Goal: Information Seeking & Learning: Check status

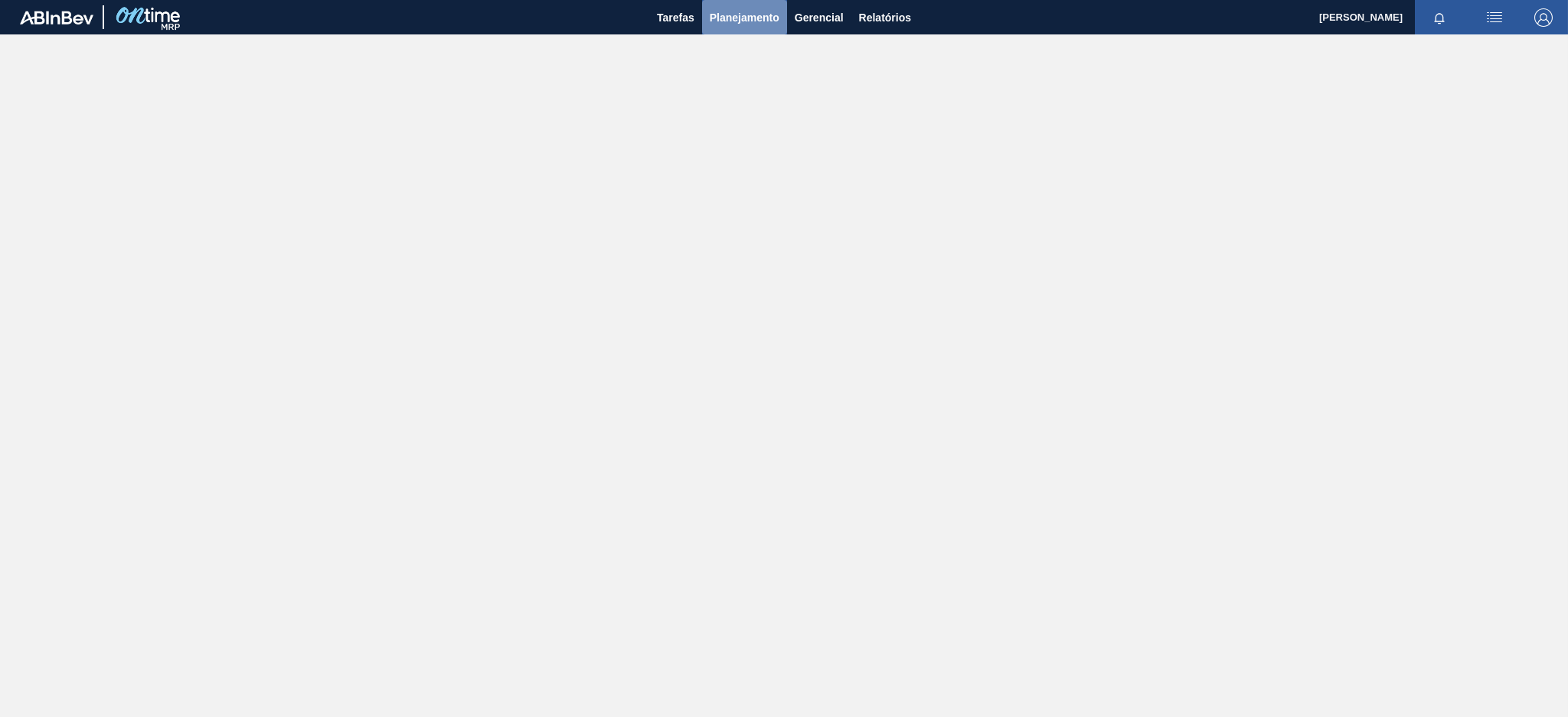
click at [737, 11] on span "Planejamento" at bounding box center [744, 18] width 70 height 18
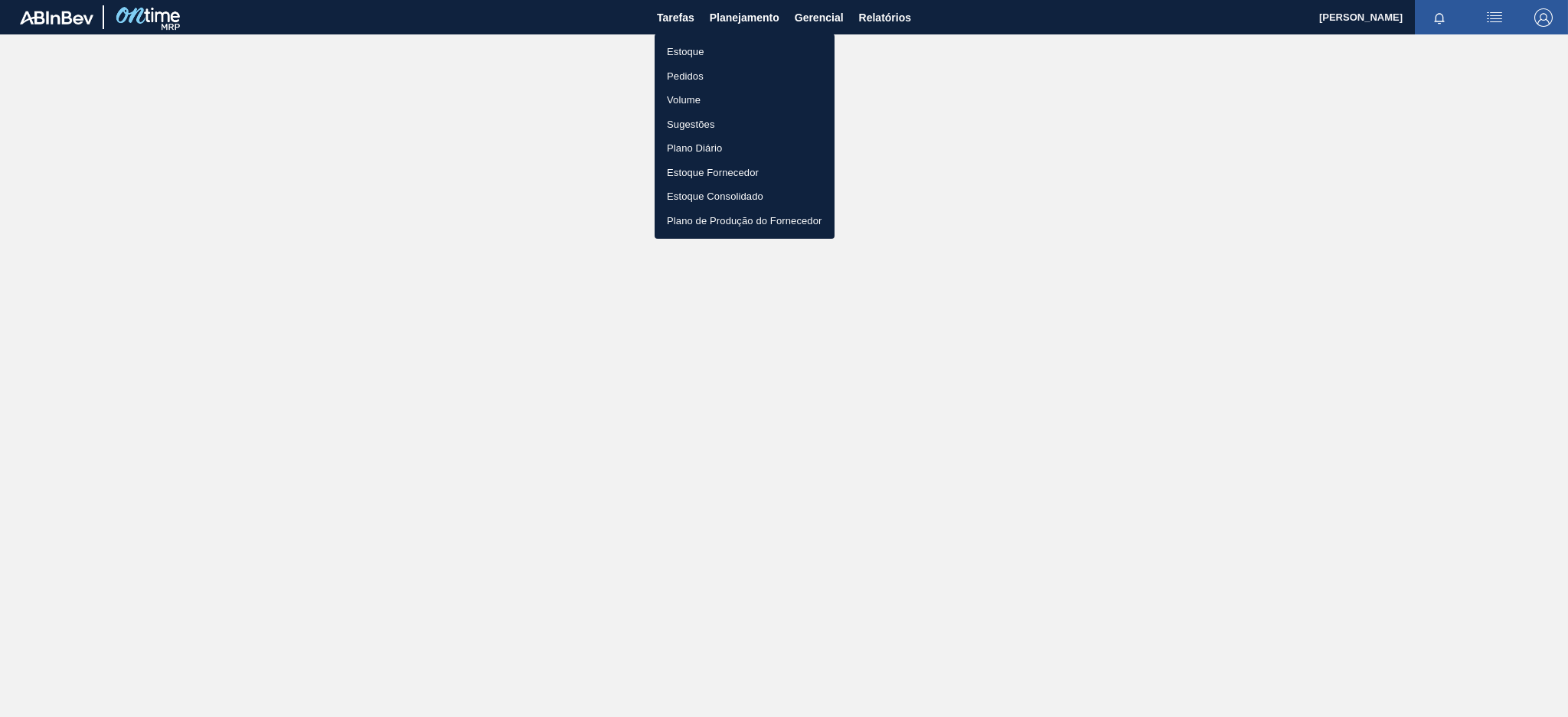
drag, startPoint x: 737, startPoint y: 56, endPoint x: 932, endPoint y: 55, distance: 195.0
click at [736, 55] on li "Estoque" at bounding box center [744, 52] width 180 height 25
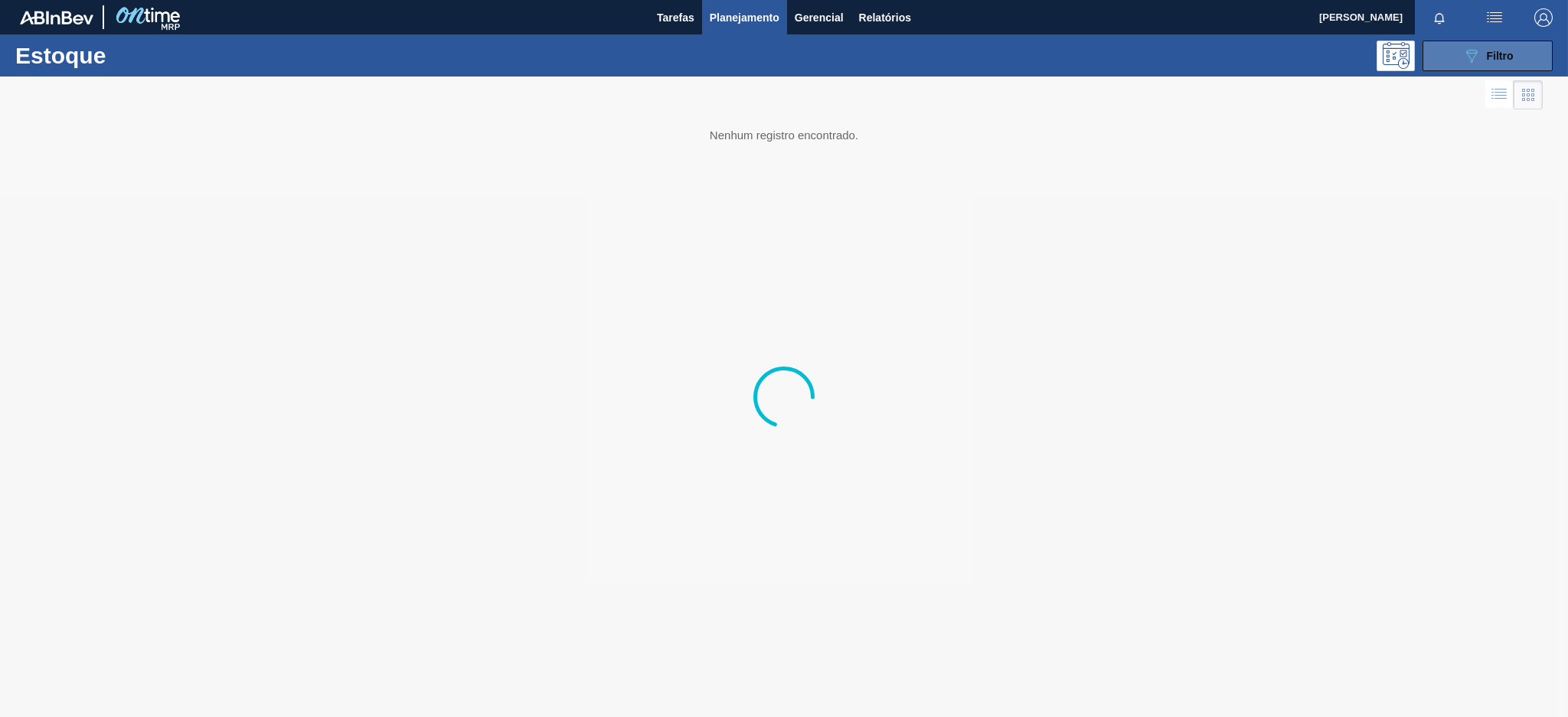
click at [1465, 53] on icon "089F7B8B-B2A5-4AFE-B5C0-19BA573D28AC" at bounding box center [1471, 55] width 18 height 18
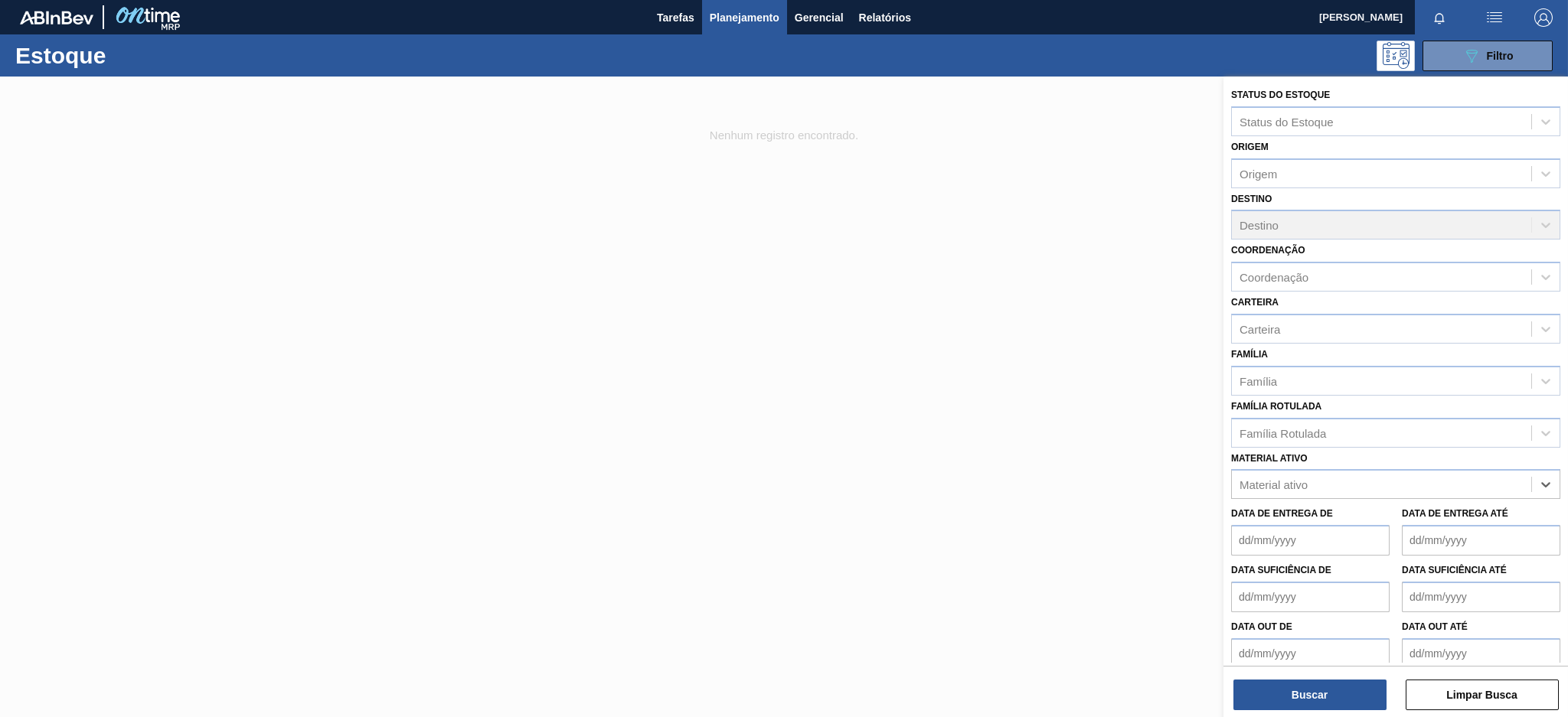
paste ativo "30003355"
type ativo "30003355"
click at [1357, 524] on div "30003355 - CAIXA PAP BAG IN BOX;18L;;" at bounding box center [1396, 522] width 329 height 28
paste ativo "30004536"
type ativo "30004536"
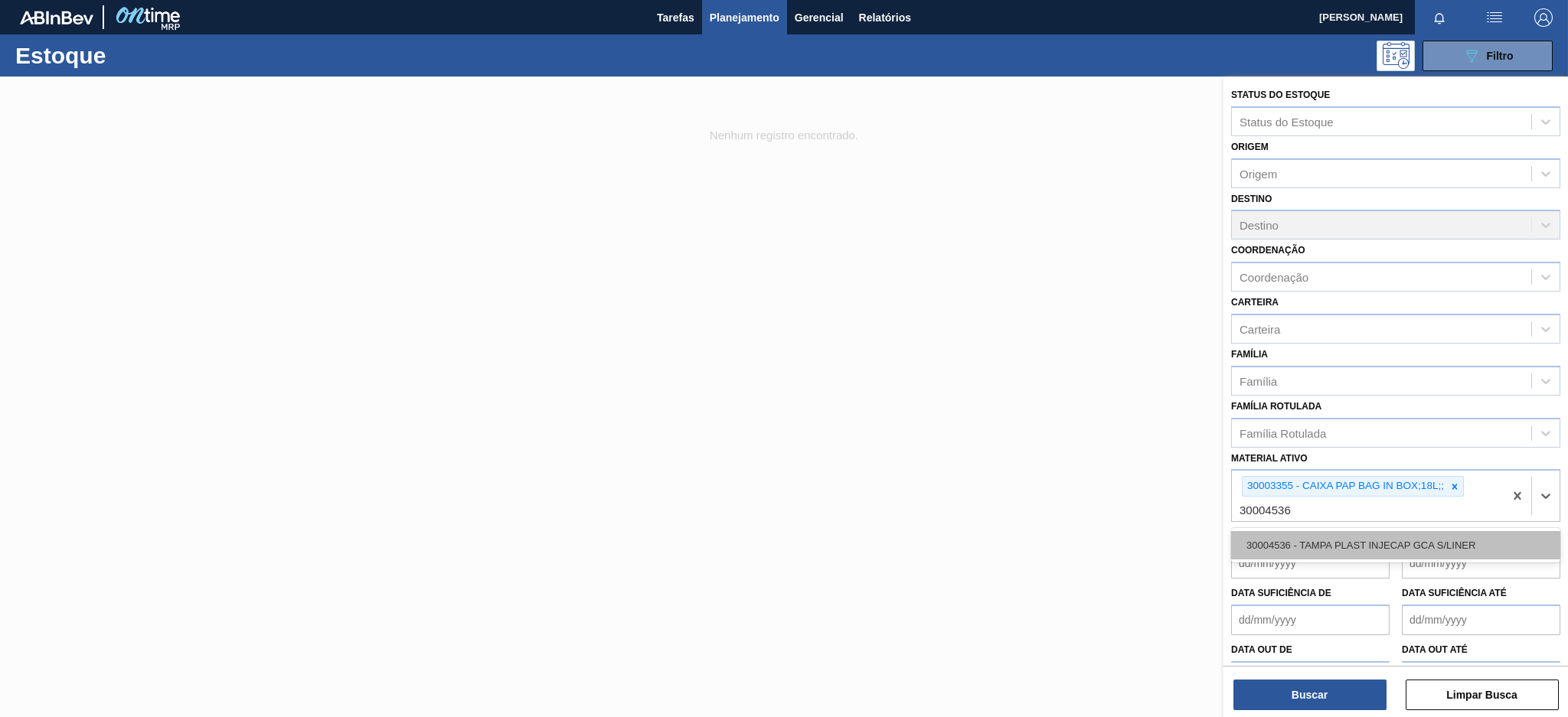
click at [1391, 536] on div "30004536 - TAMPA PLAST INJECAP GCA S/LINER" at bounding box center [1396, 545] width 329 height 28
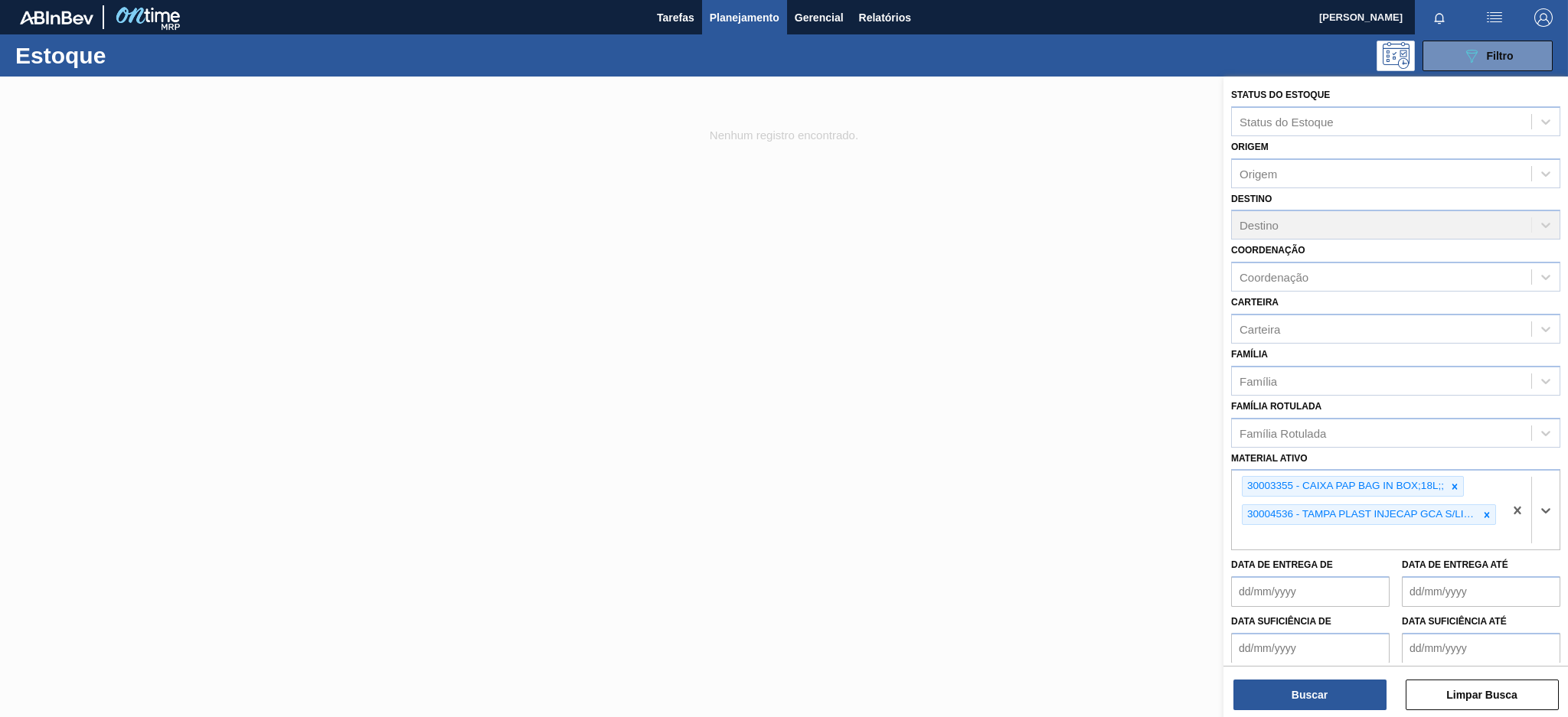
paste ativo "30034089"
type ativo "30034089"
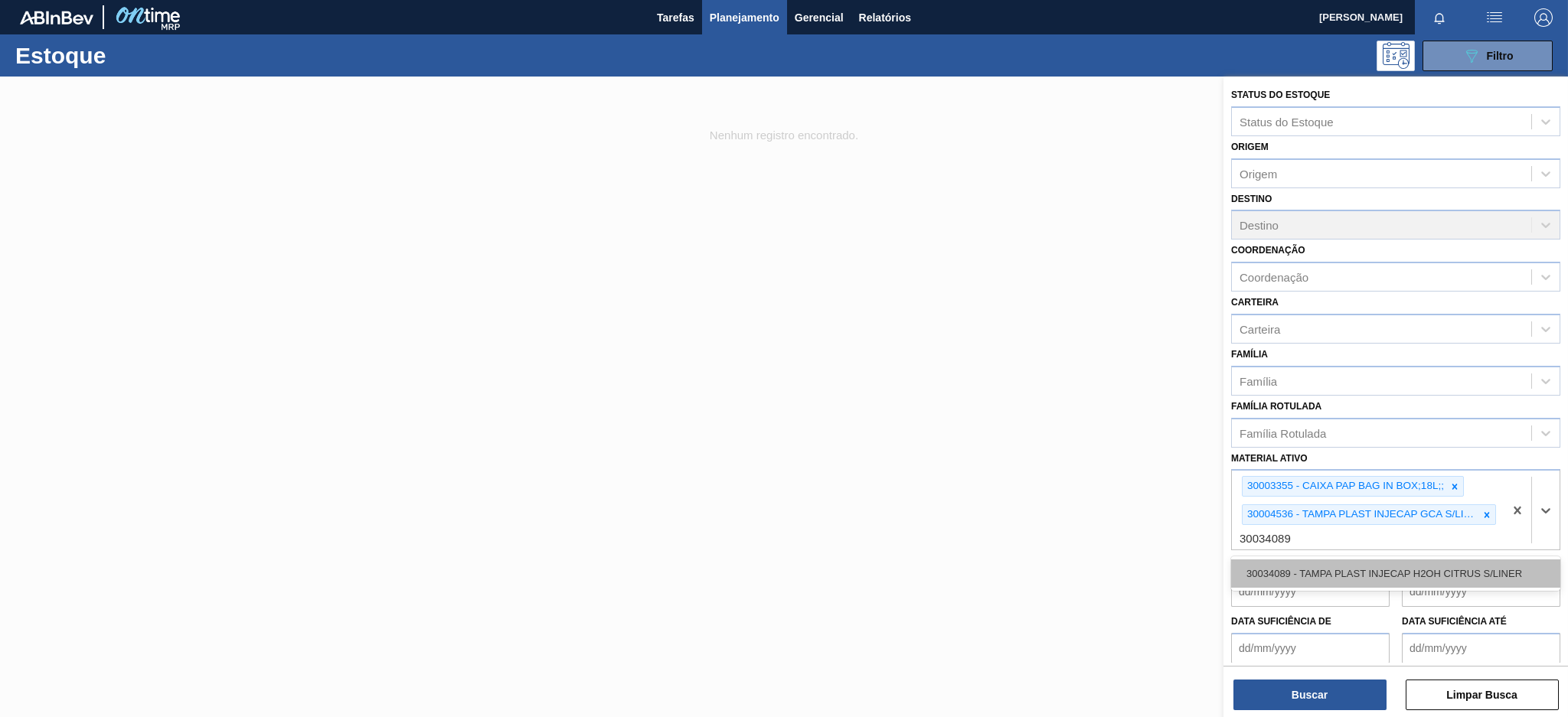
click at [1381, 566] on div "30034089 - TAMPA PLAST INJECAP H2OH CITRUS S/LINER" at bounding box center [1396, 573] width 329 height 28
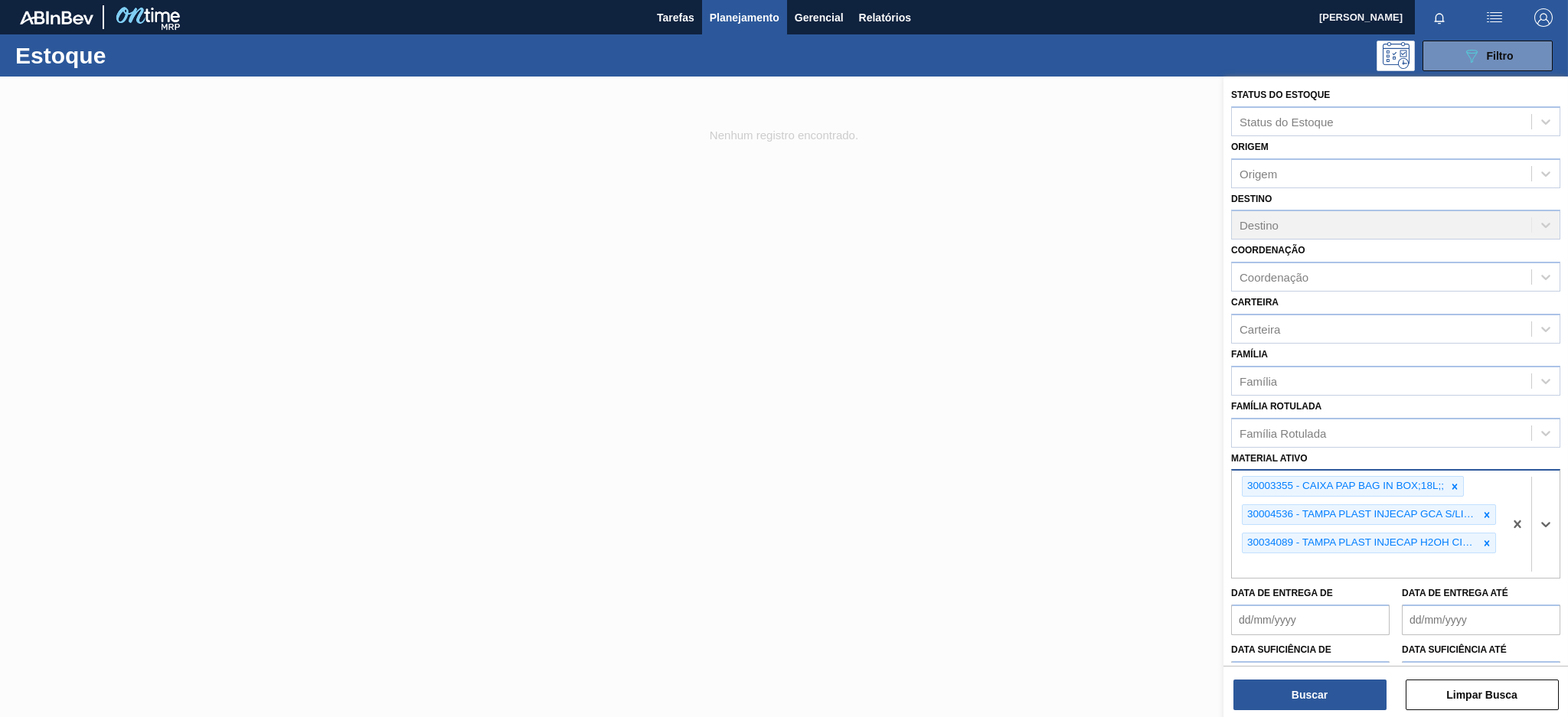
paste ativo "30030657"
type ativo "30030657"
click at [1389, 595] on div "30030657 - TAMPA PLAST INJECAP PEPSI NIV24" at bounding box center [1396, 602] width 329 height 28
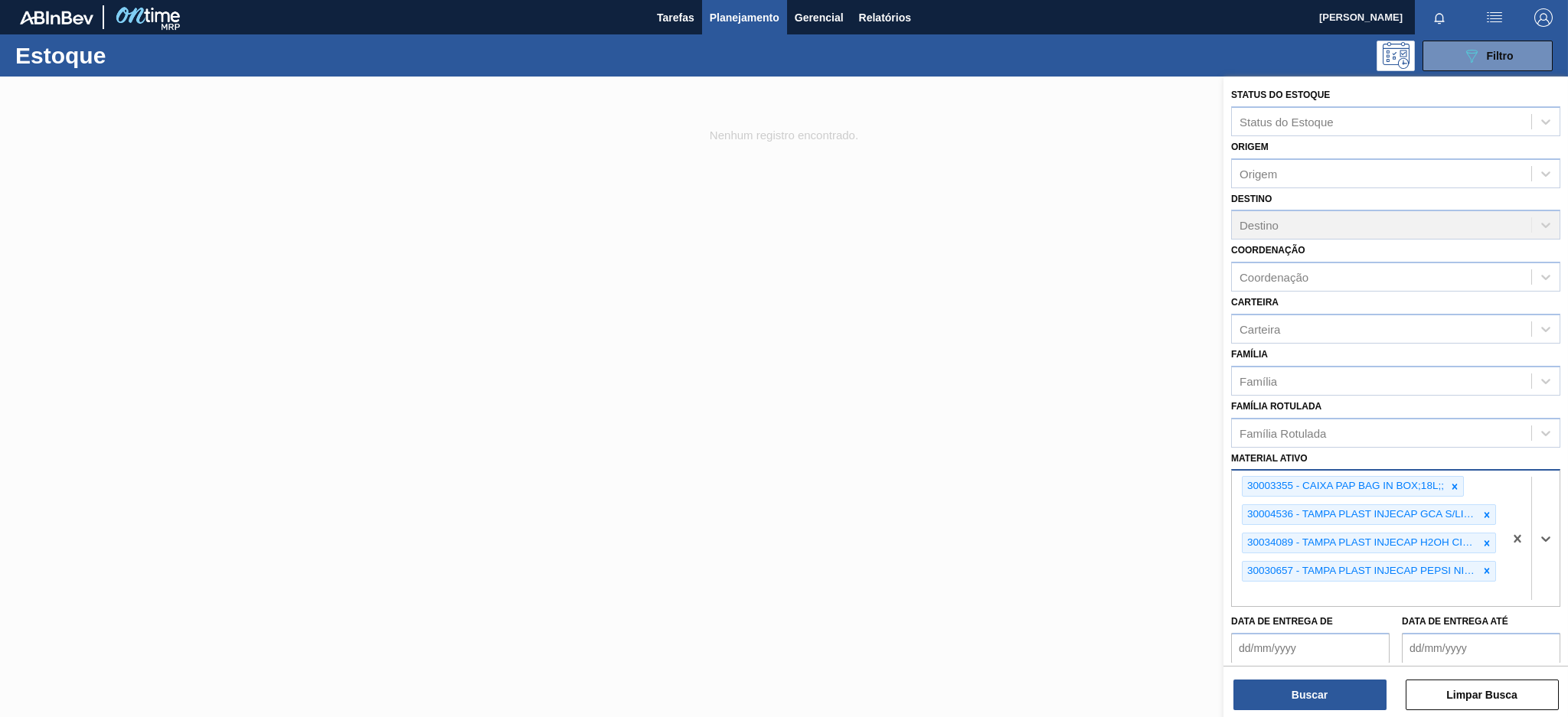
paste ativo "30030646"
type ativo "30030646"
click at [1350, 617] on div "30030646 - TAMPA PLAST INJECAP PEPSI ZERO NIV24" at bounding box center [1396, 631] width 329 height 28
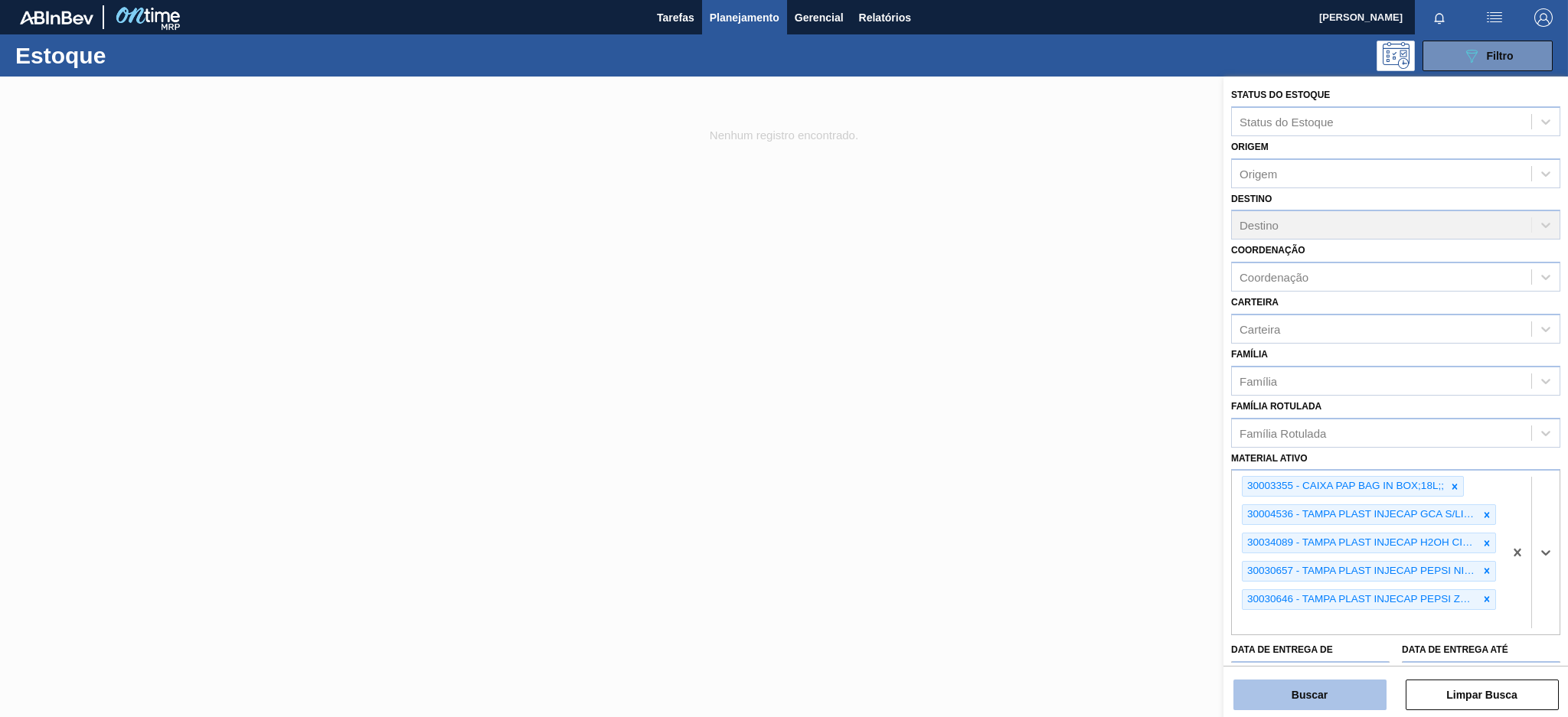
click at [1327, 706] on button "Buscar" at bounding box center [1310, 695] width 153 height 31
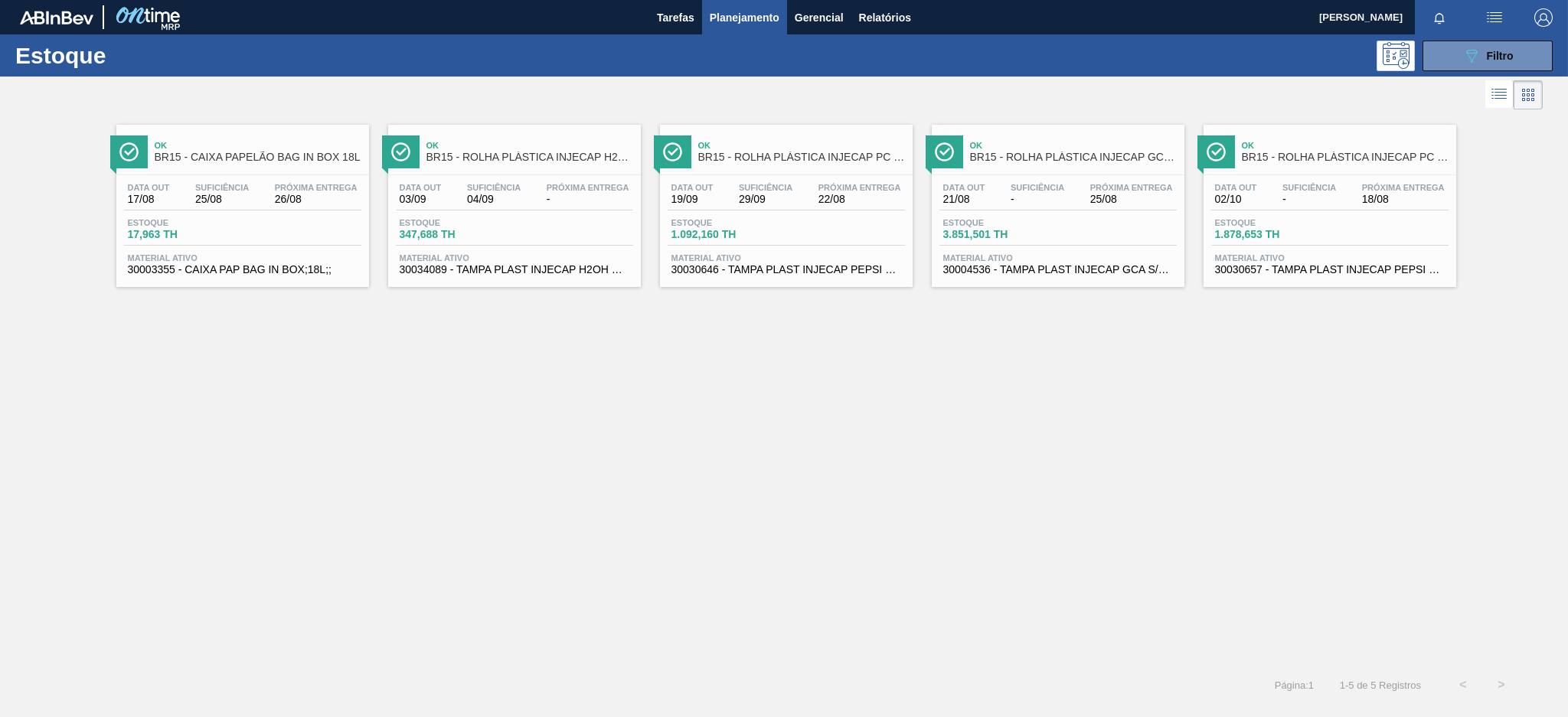
click at [234, 194] on span "25/08" at bounding box center [222, 199] width 54 height 11
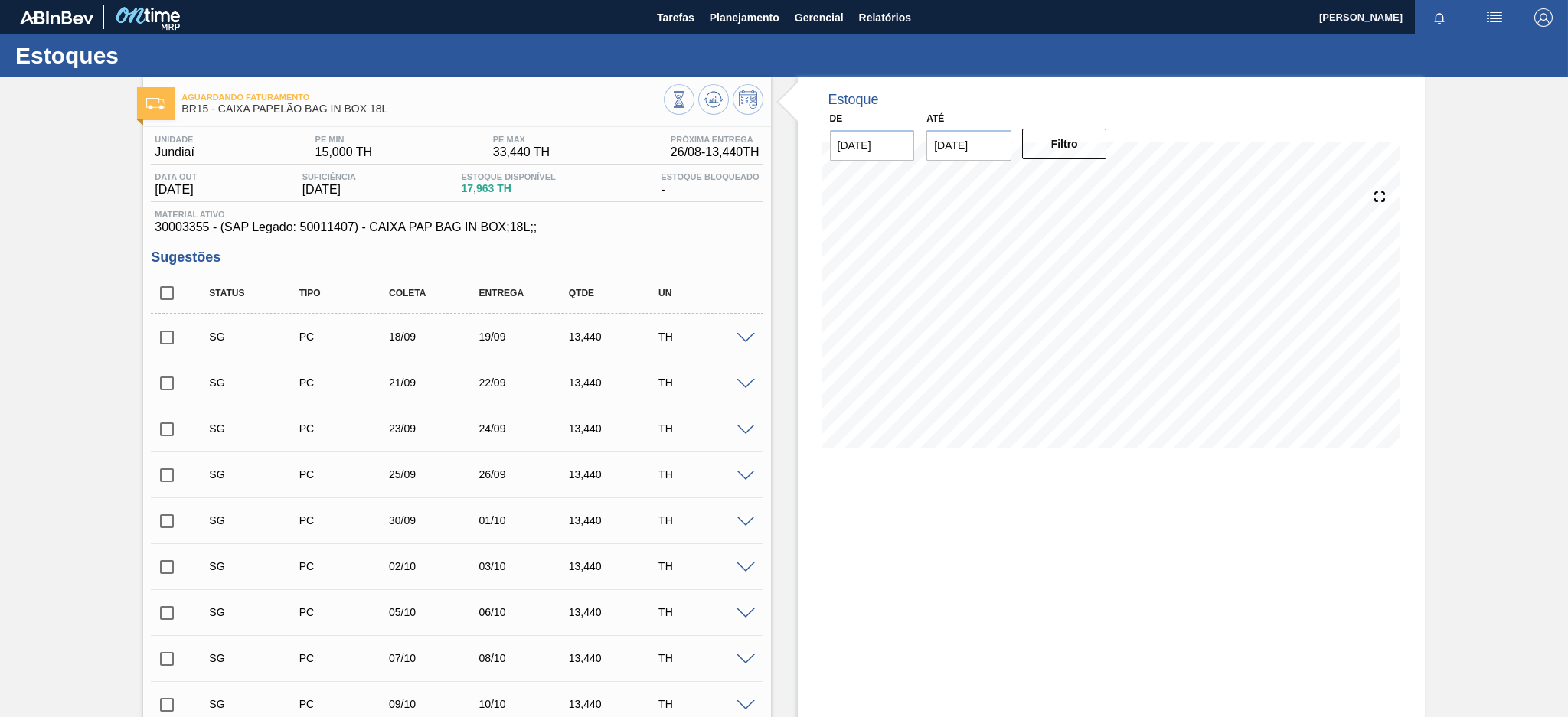
scroll to position [203, 0]
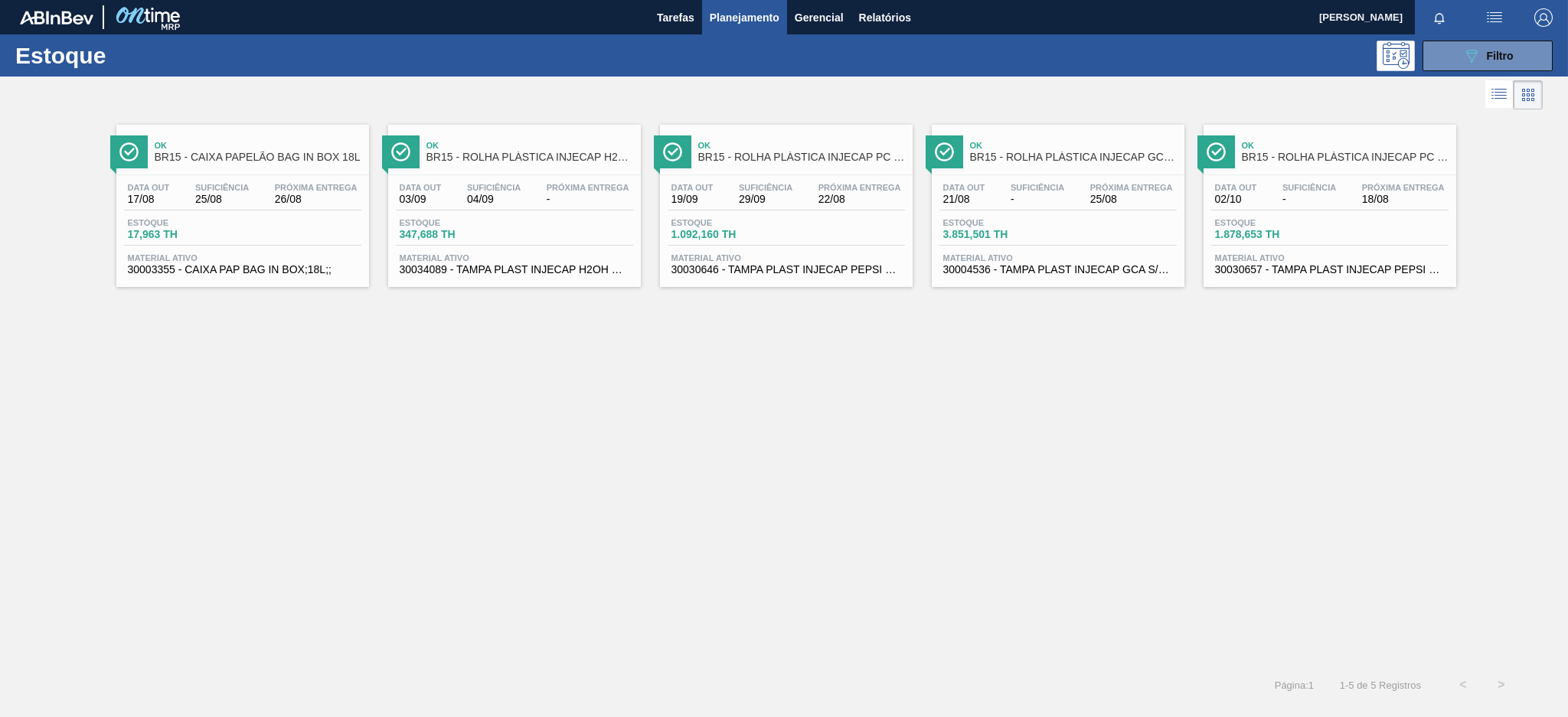
click at [540, 181] on div "Data out 03/09 Suficiência 04/09 Próxima Entrega - Estoque 347,688 TH Material …" at bounding box center [514, 227] width 253 height 104
click at [862, 206] on div "Data out 19/09 Suficiência 29/09 Próxima Entrega 22/08" at bounding box center [786, 196] width 237 height 27
click at [1069, 152] on span "BR15 - ROLHA PLÁSTICA INJECAP GCA SHORT" at bounding box center [1073, 157] width 207 height 11
click at [1325, 181] on div "Data out 02/10 Suficiência - Próxima Entrega 18/08 Estoque 1.878,653 TH Materia…" at bounding box center [1329, 227] width 253 height 104
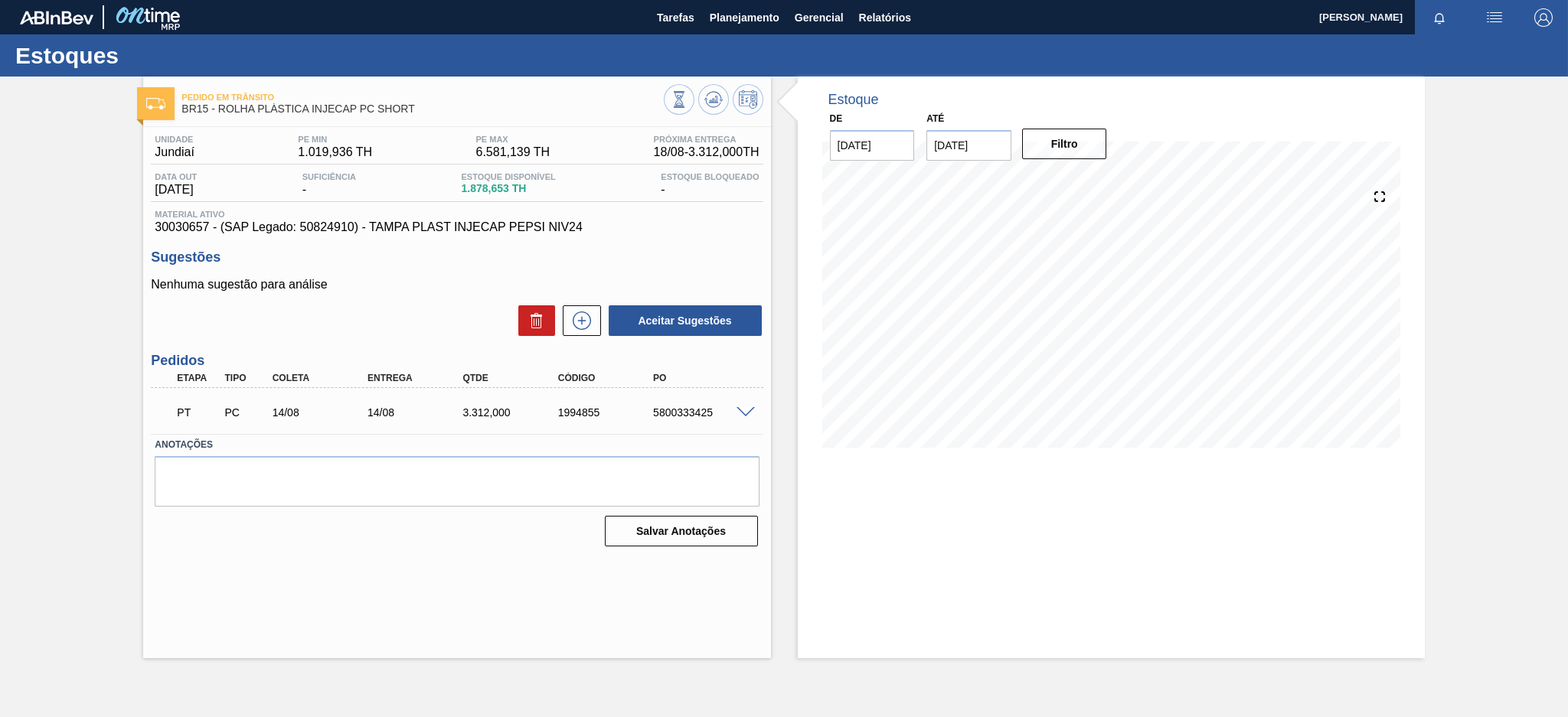
click at [753, 416] on span at bounding box center [745, 412] width 18 height 11
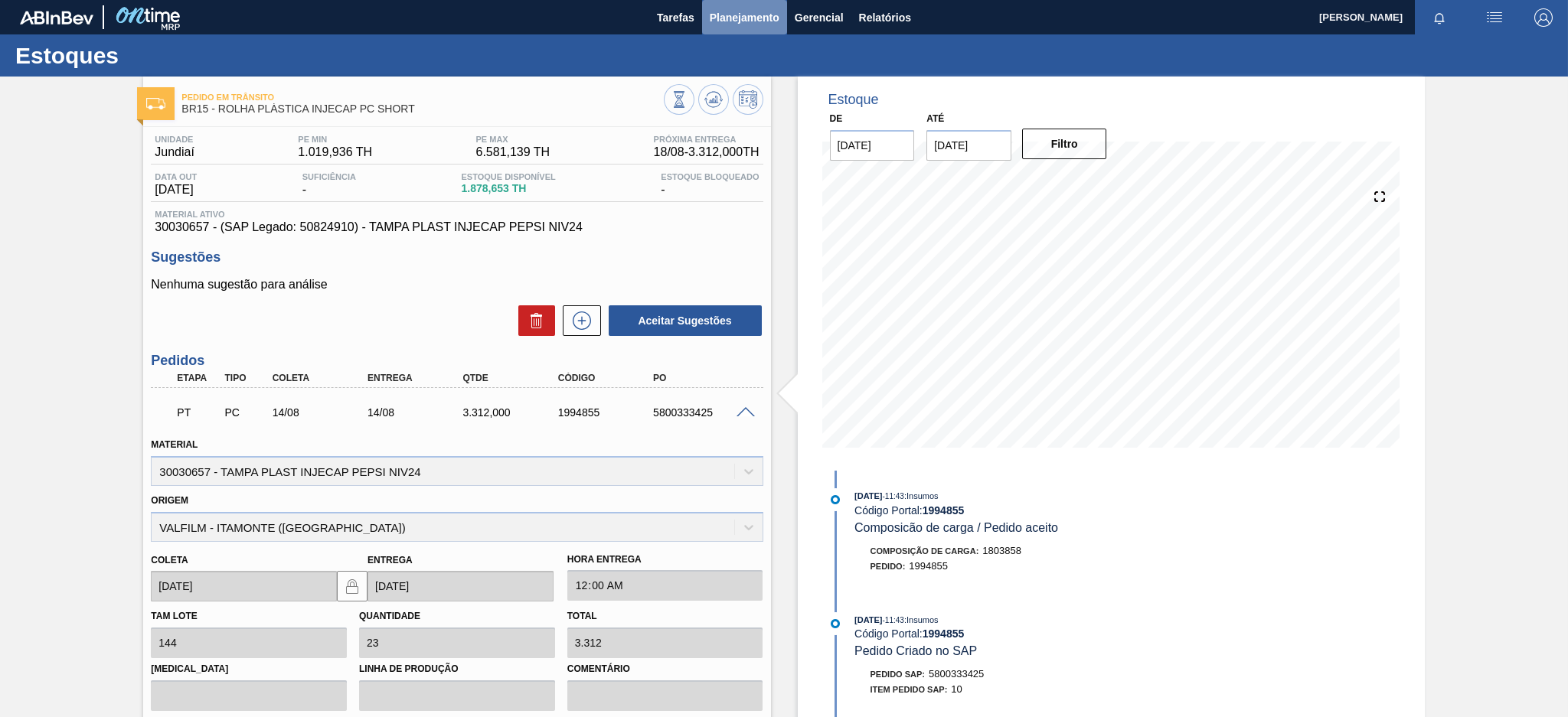
click at [730, 18] on span "Planejamento" at bounding box center [744, 18] width 70 height 18
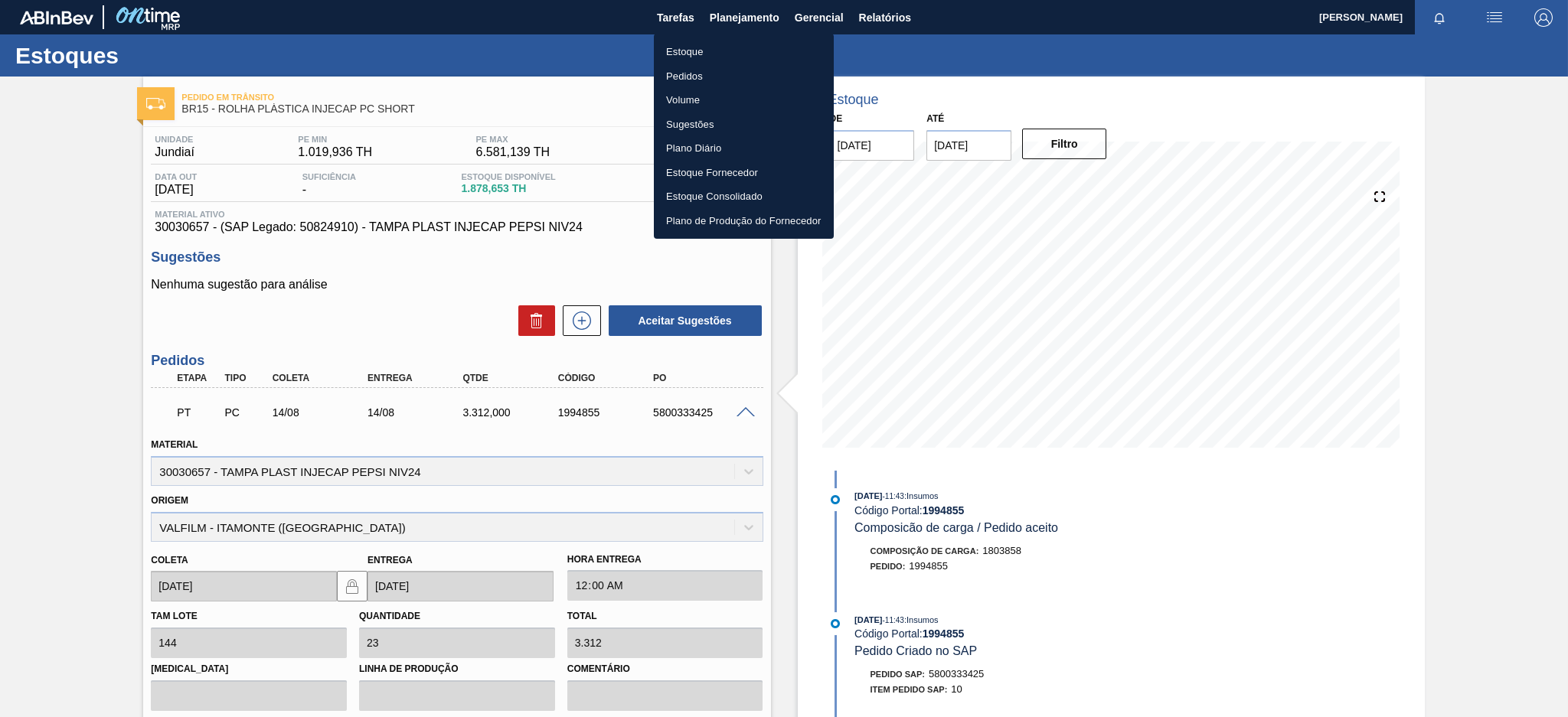
click at [702, 50] on li "Estoque" at bounding box center [743, 52] width 180 height 25
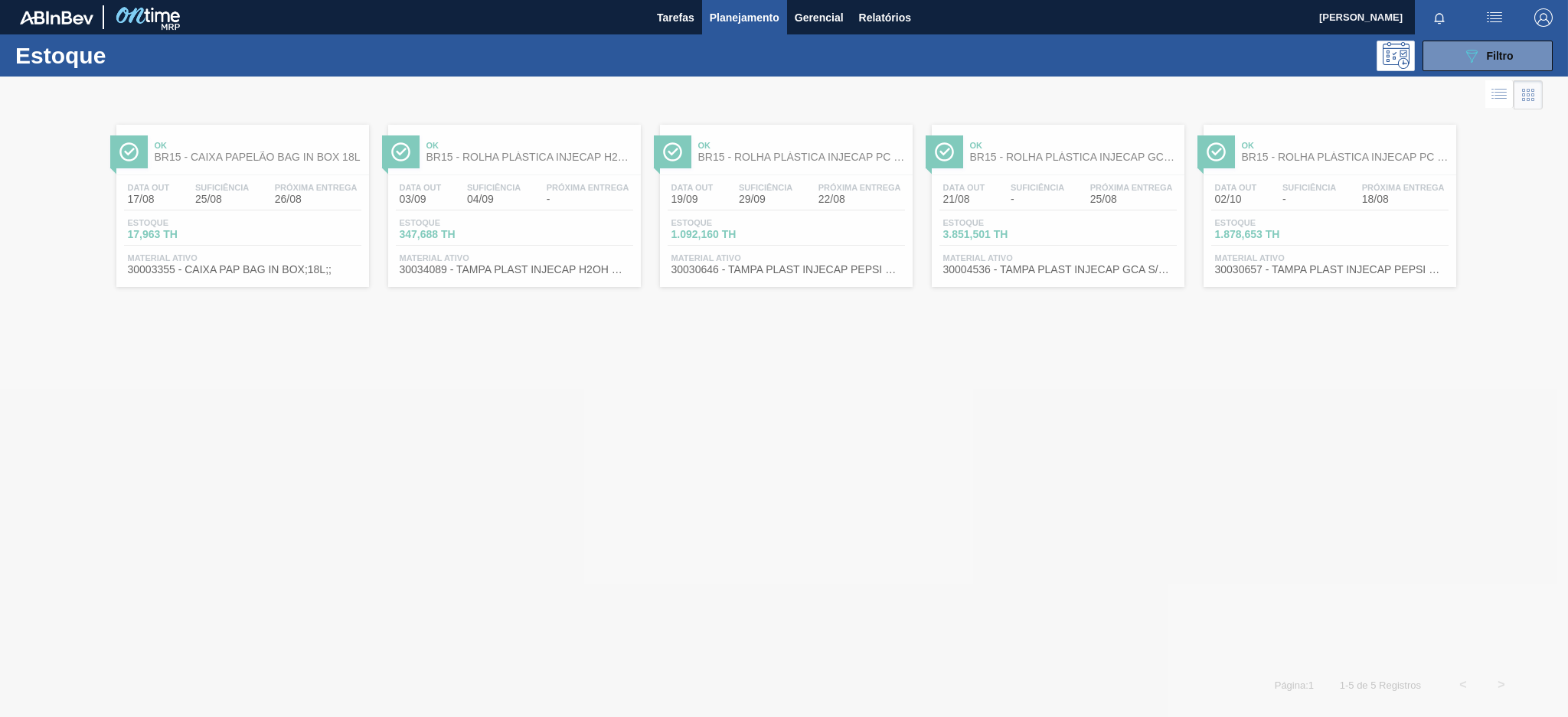
drag, startPoint x: 1456, startPoint y: 59, endPoint x: 1449, endPoint y: 72, distance: 14.8
click at [1458, 59] on button "089F7B8B-B2A5-4AFE-B5C0-19BA573D28AC Filtro" at bounding box center [1488, 55] width 130 height 31
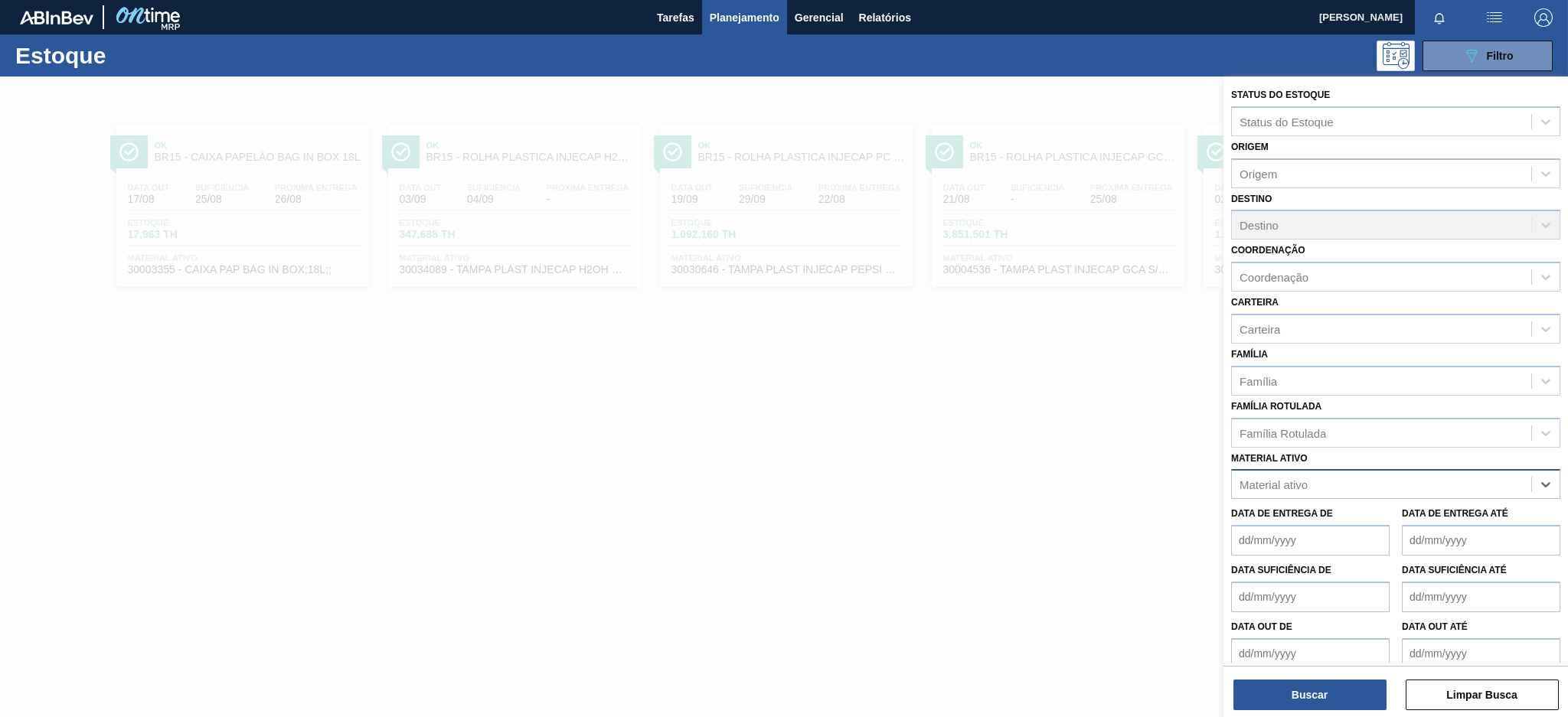
paste ativo "30030381"
type ativo "30030381"
click at [1374, 527] on div "30030381 - ROT PLAST 2L H PEPSI BLACK NIV24" at bounding box center [1396, 522] width 329 height 28
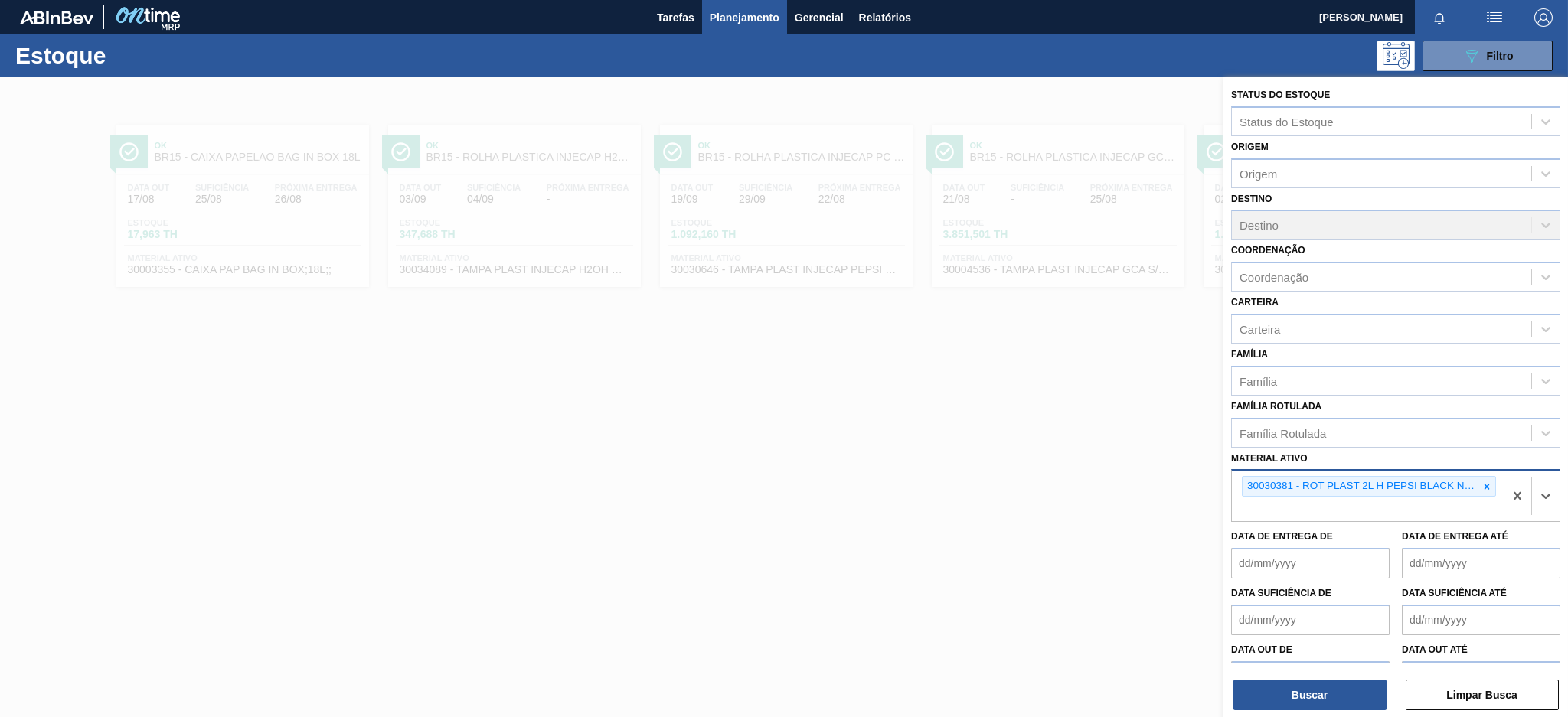
paste ativo "30003816"
type ativo "30003816"
click at [1355, 544] on div "30003816 - ROTULO PLAST. GCA 1L AH 2PACK1L NIV22" at bounding box center [1396, 545] width 329 height 28
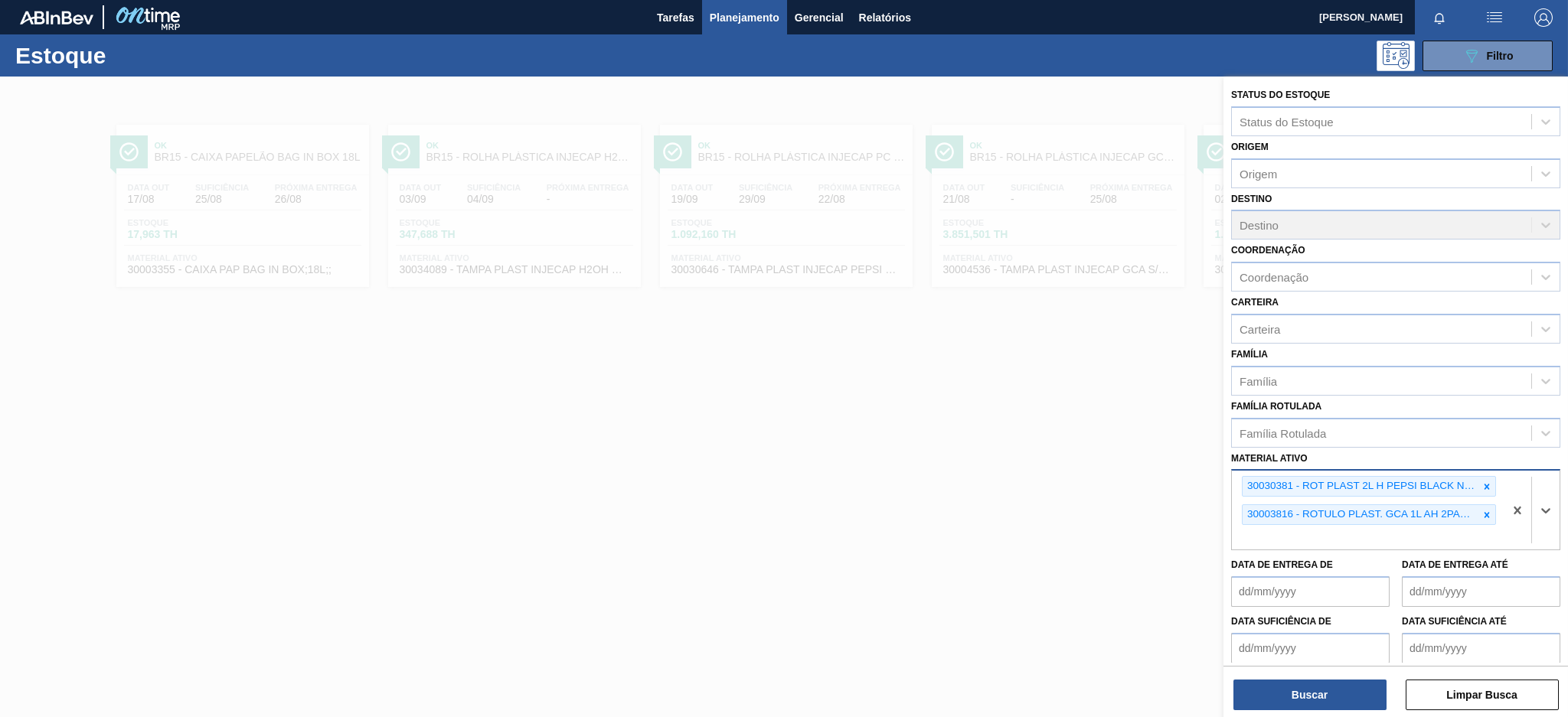
paste ativo "30017801"
type ativo "30017801"
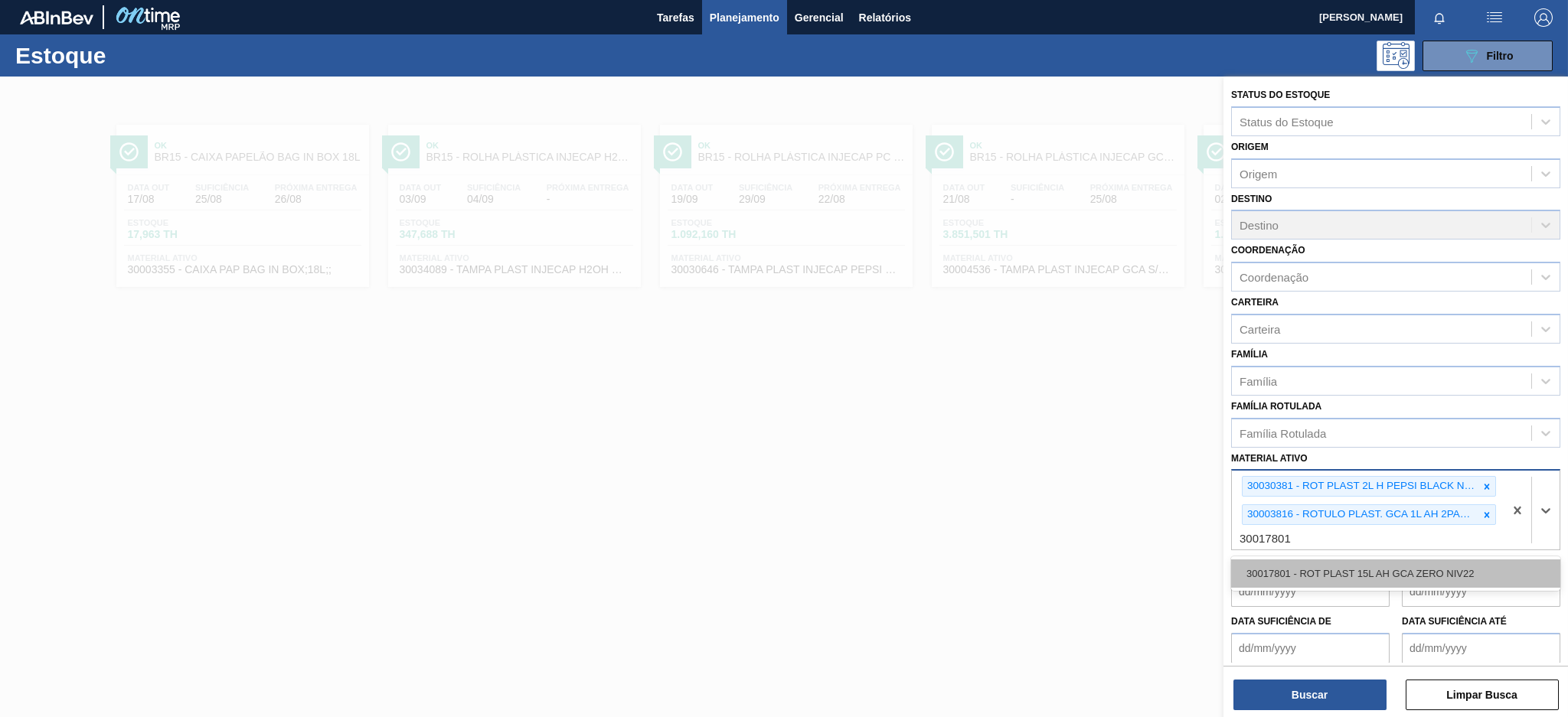
click at [1372, 576] on div "30017801 - ROT PLAST 15L AH GCA ZERO NIV22" at bounding box center [1396, 573] width 329 height 28
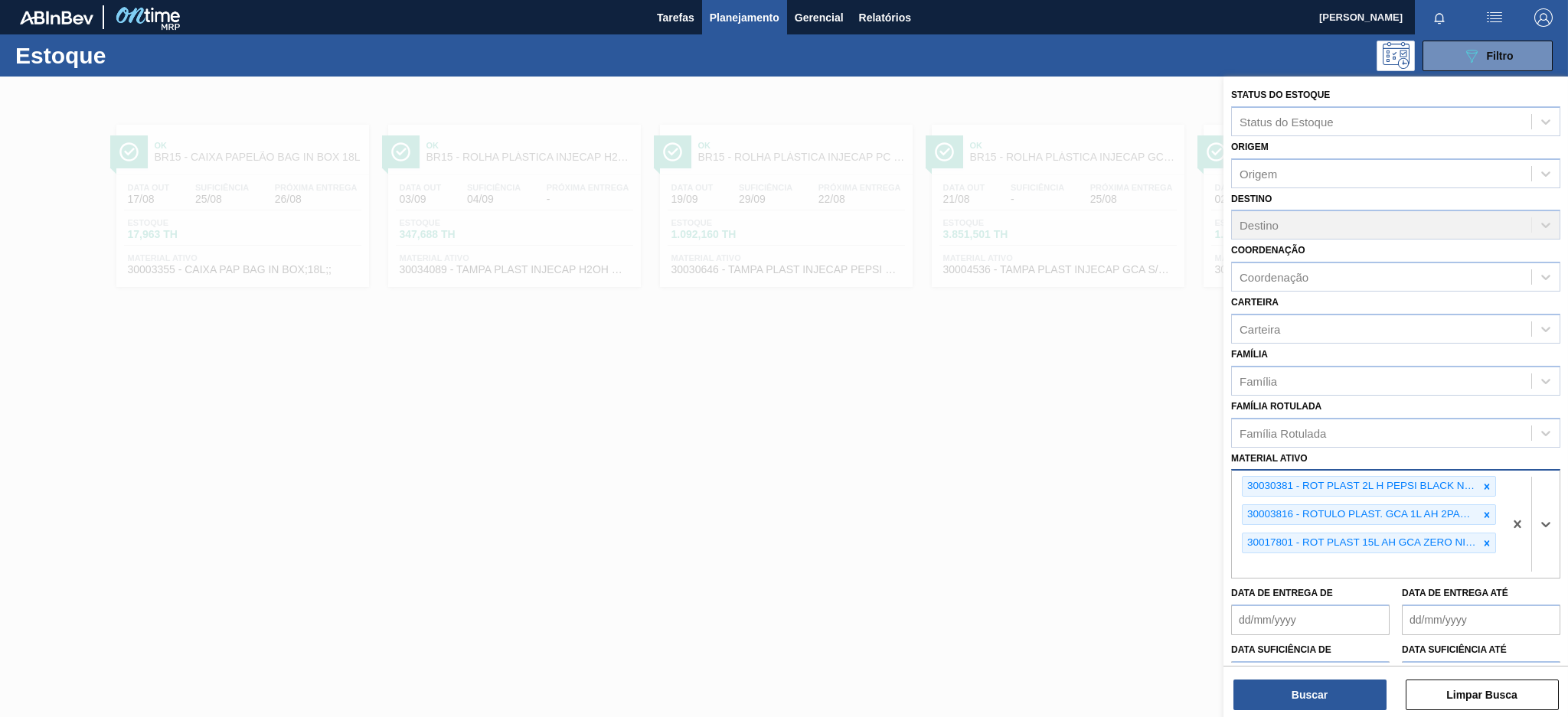
paste ativo "30003823"
type ativo "30003823"
click at [1396, 608] on div "30003823 - ROT PLAST 1,5L AH GCA NIV22" at bounding box center [1396, 602] width 329 height 28
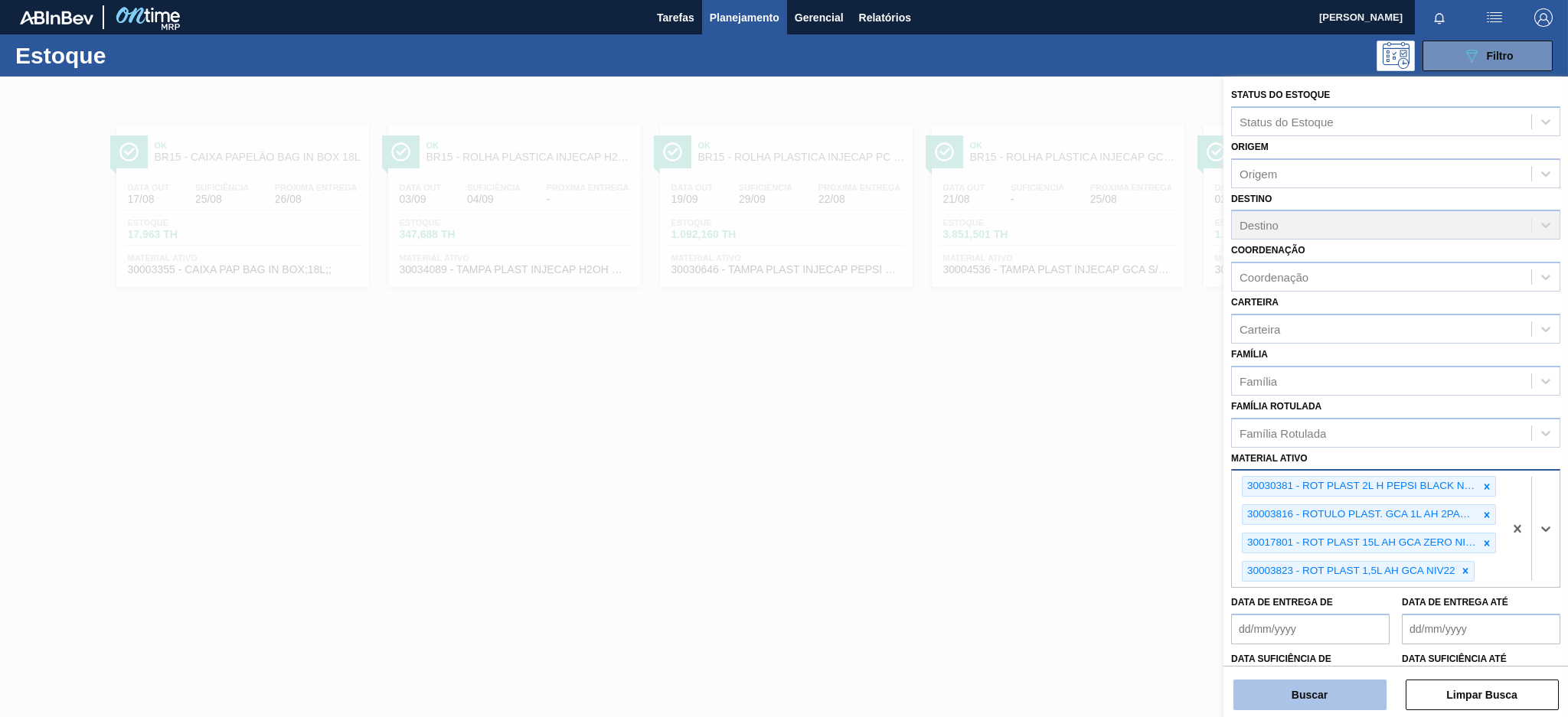
click at [1314, 688] on button "Buscar" at bounding box center [1310, 695] width 153 height 31
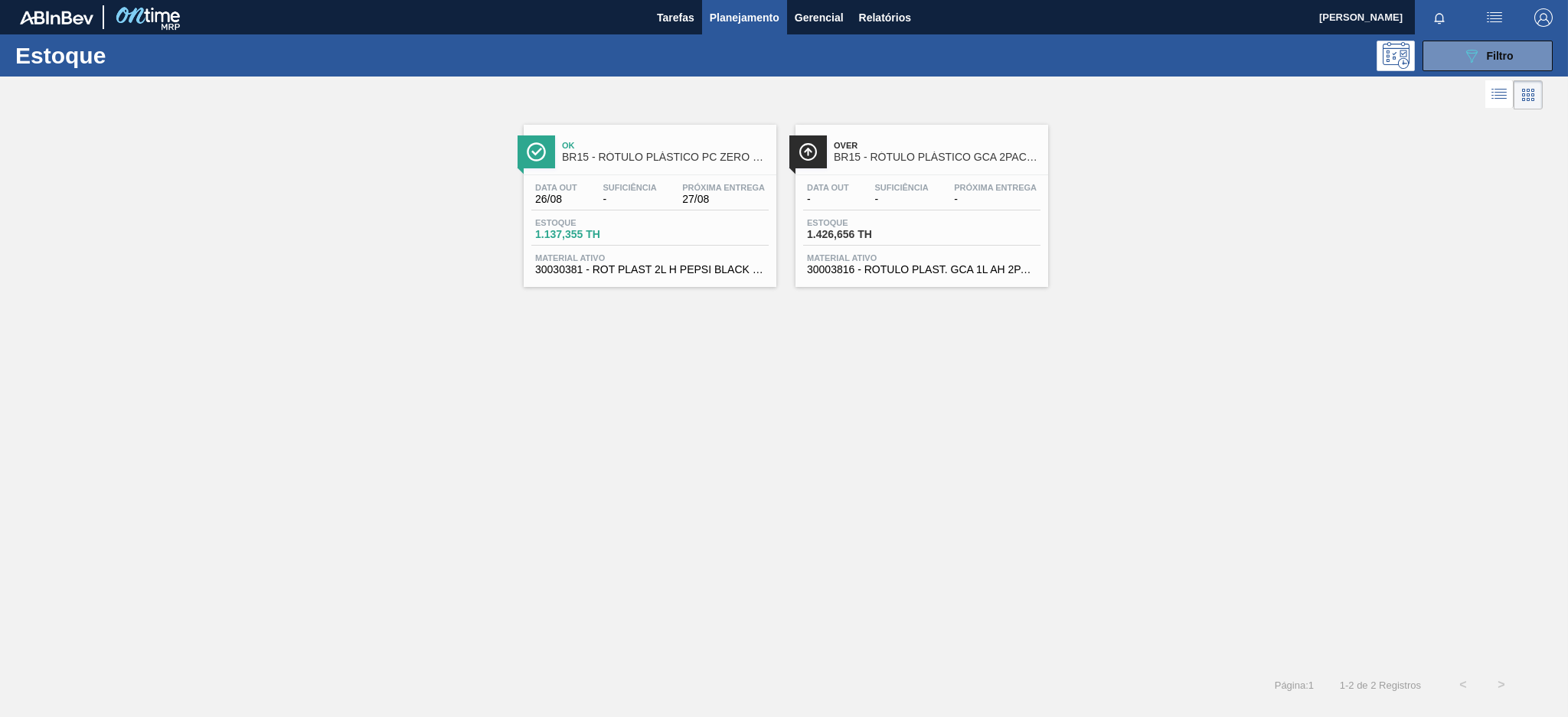
click at [717, 205] on div "Data out 26/08 Suficiência - Próxima Entrega 27/08" at bounding box center [649, 196] width 237 height 27
click at [934, 187] on div "Data out - Suficiência - Próxima Entrega -" at bounding box center [921, 196] width 237 height 27
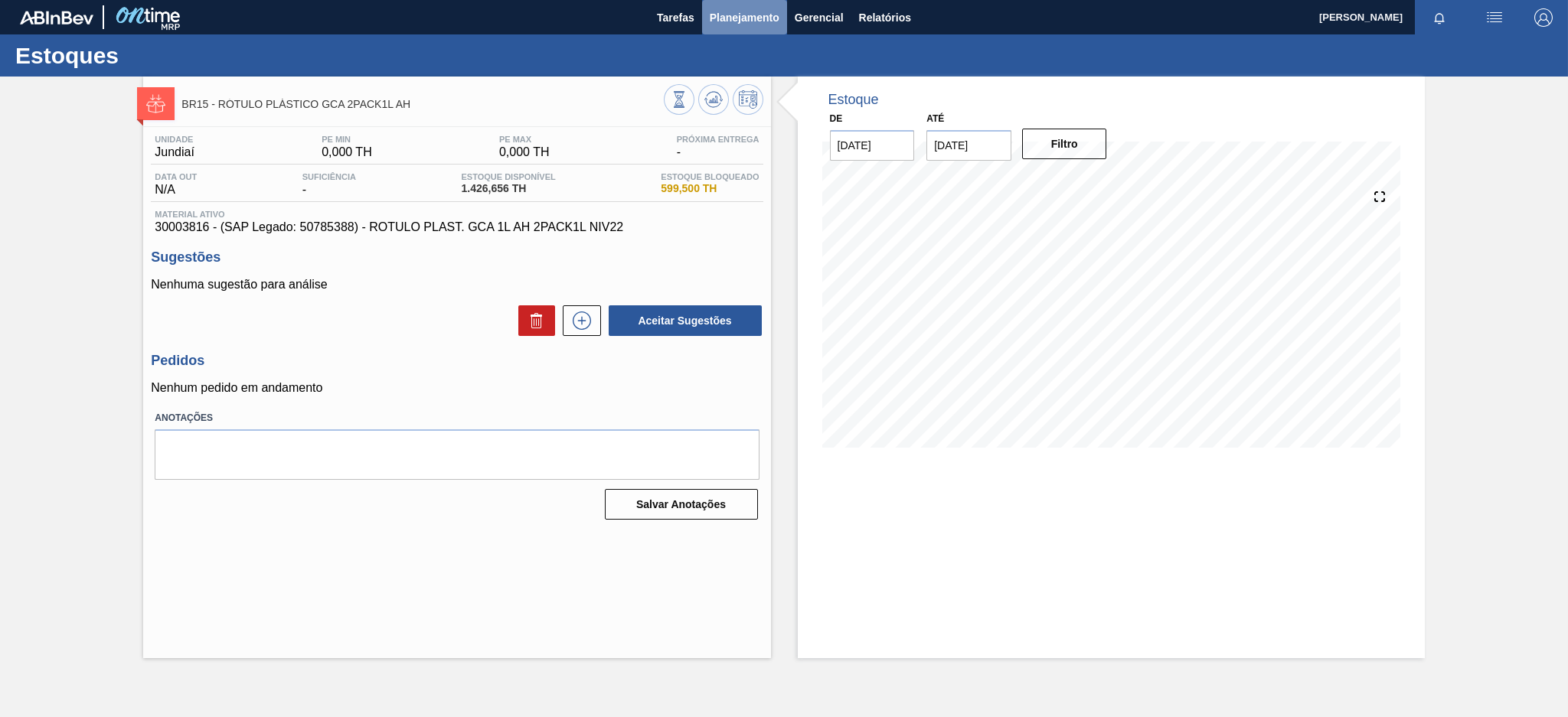
click at [715, 14] on span "Planejamento" at bounding box center [744, 18] width 70 height 18
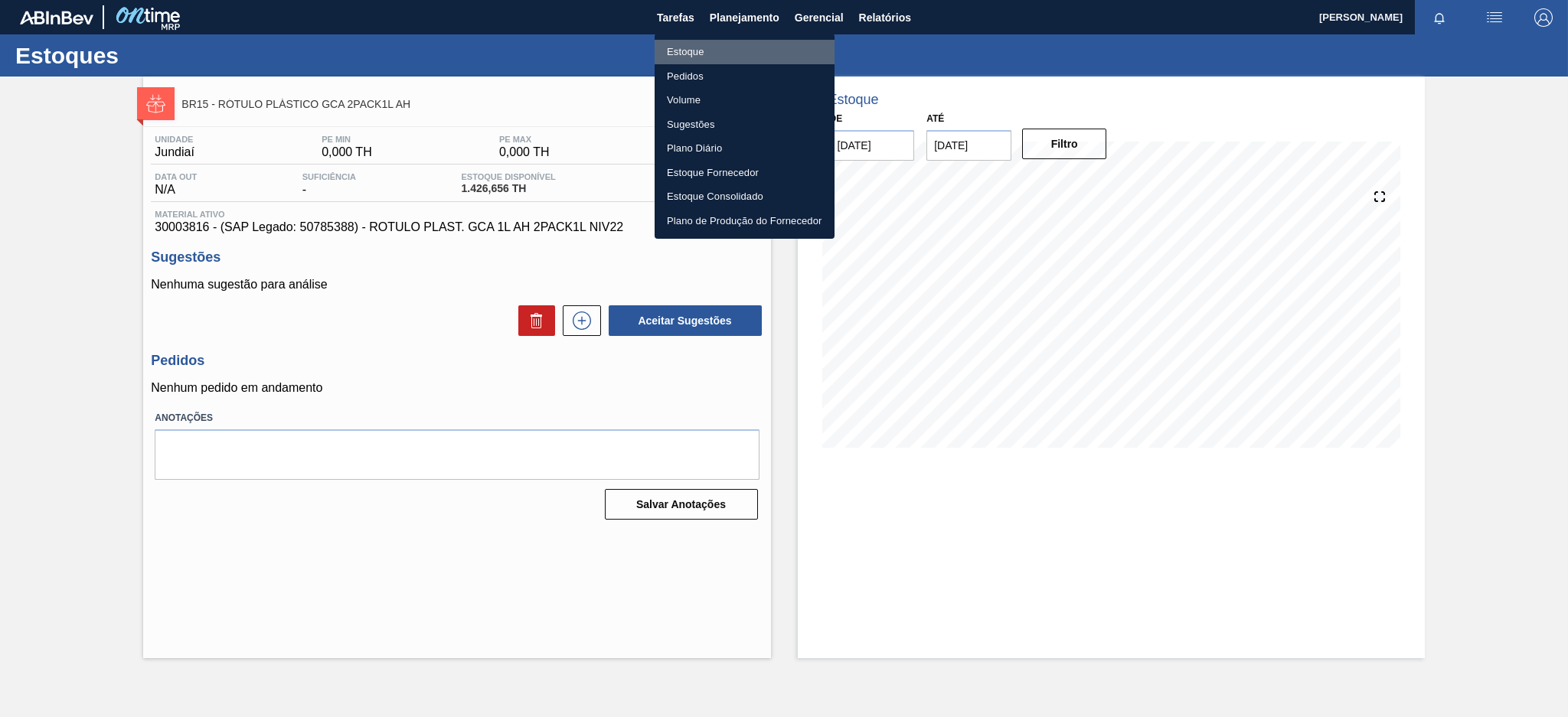
click at [706, 50] on li "Estoque" at bounding box center [744, 52] width 180 height 25
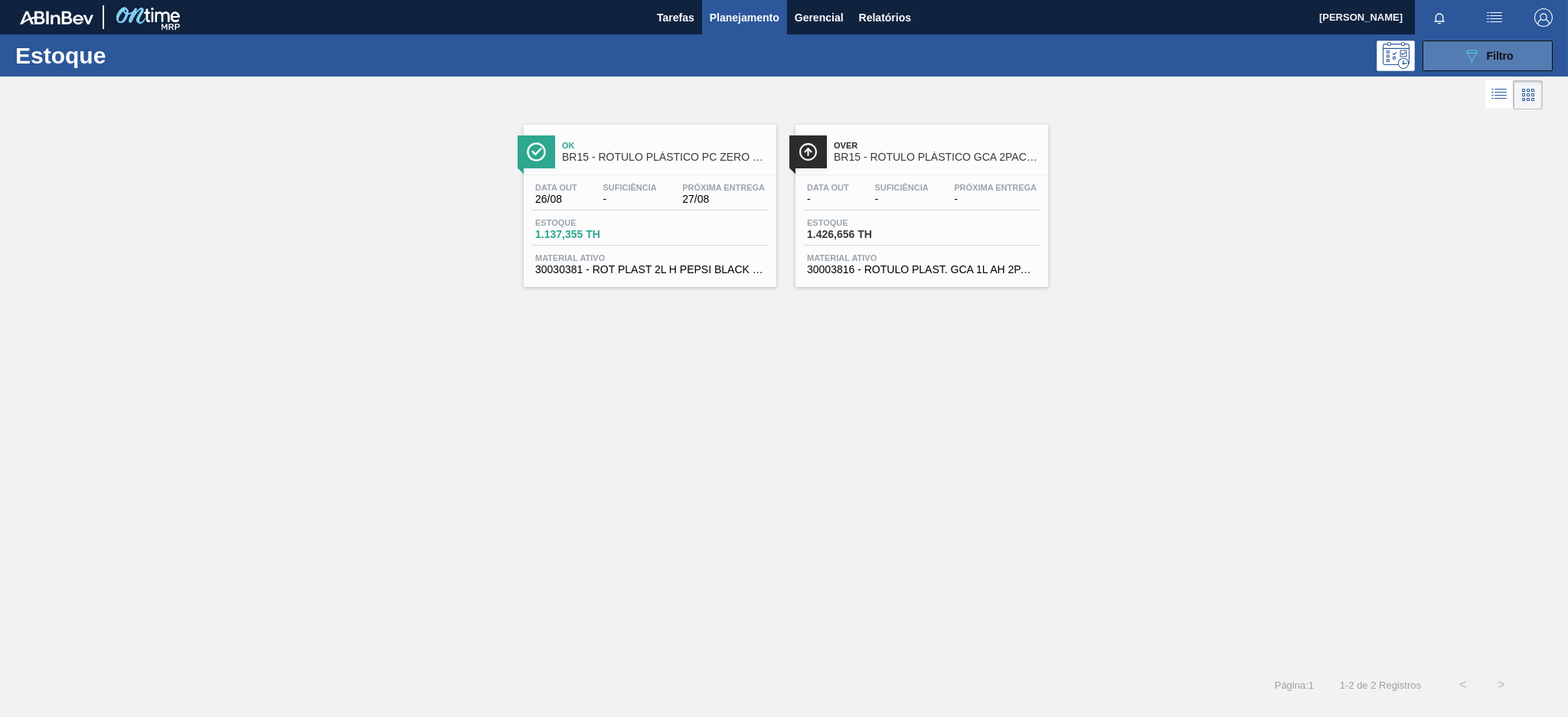
click at [1459, 48] on button "089F7B8B-B2A5-4AFE-B5C0-19BA573D28AC Filtro" at bounding box center [1488, 55] width 130 height 31
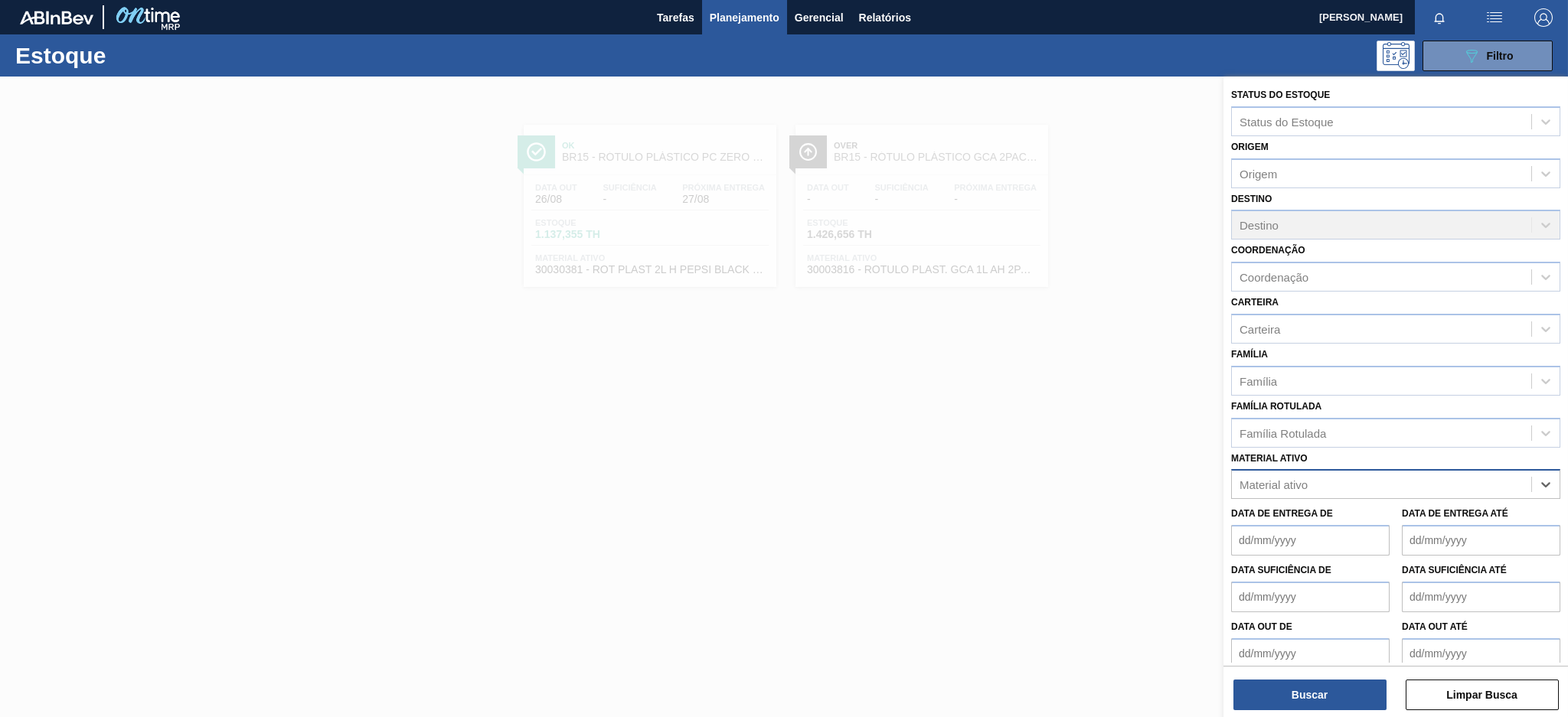
paste ativo "30034318"
type ativo "30034318"
click at [1396, 515] on div "30034318 - ROT PLAST 15L AH GCA ZERO S CL NIV25" at bounding box center [1396, 522] width 329 height 28
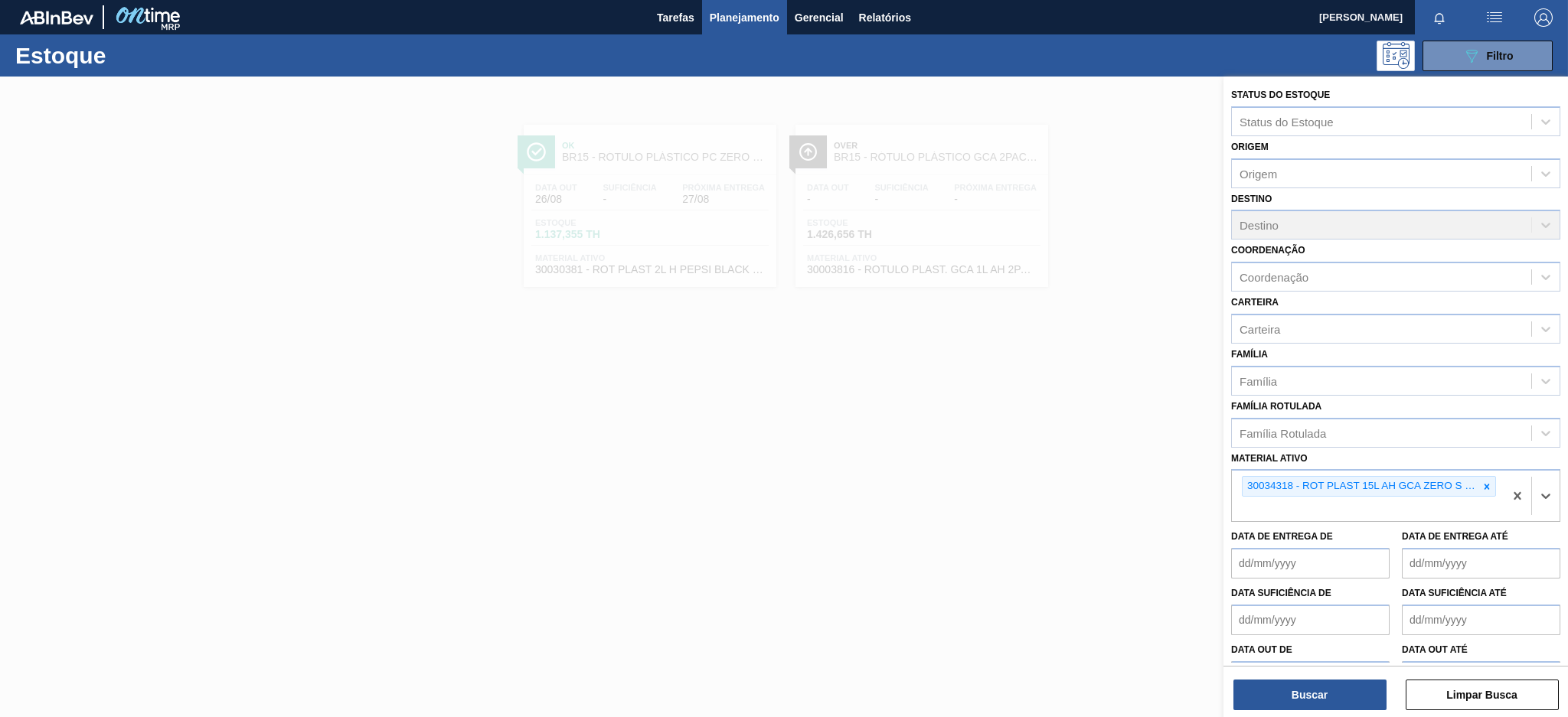
paste ativo "30034299"
type ativo "30034299"
click at [1375, 537] on div "30034299 - ROT PLAST 1 5L AH GCA S CLAIM NIV25" at bounding box center [1396, 545] width 329 height 28
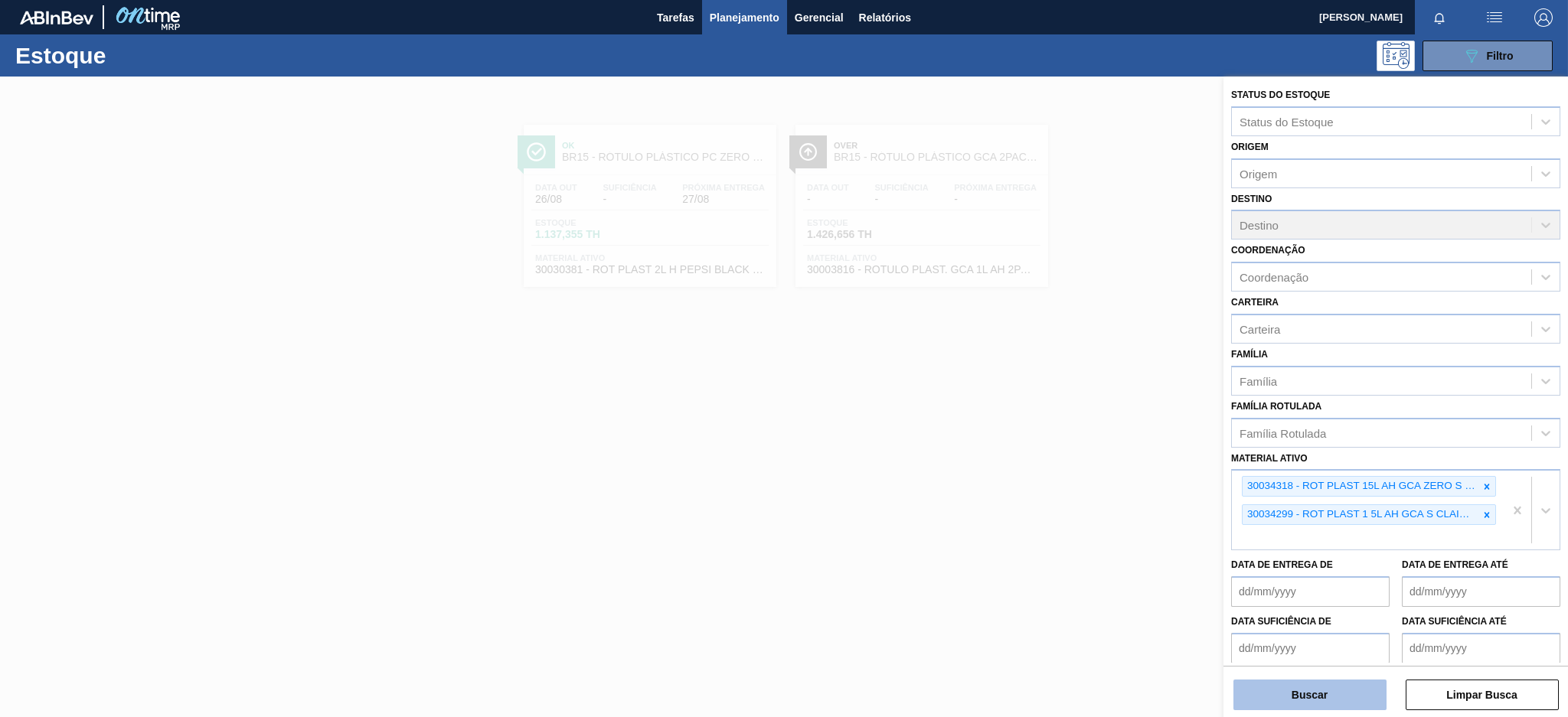
drag, startPoint x: 1333, startPoint y: 691, endPoint x: 1323, endPoint y: 685, distance: 11.7
click at [1334, 691] on button "Buscar" at bounding box center [1310, 695] width 153 height 31
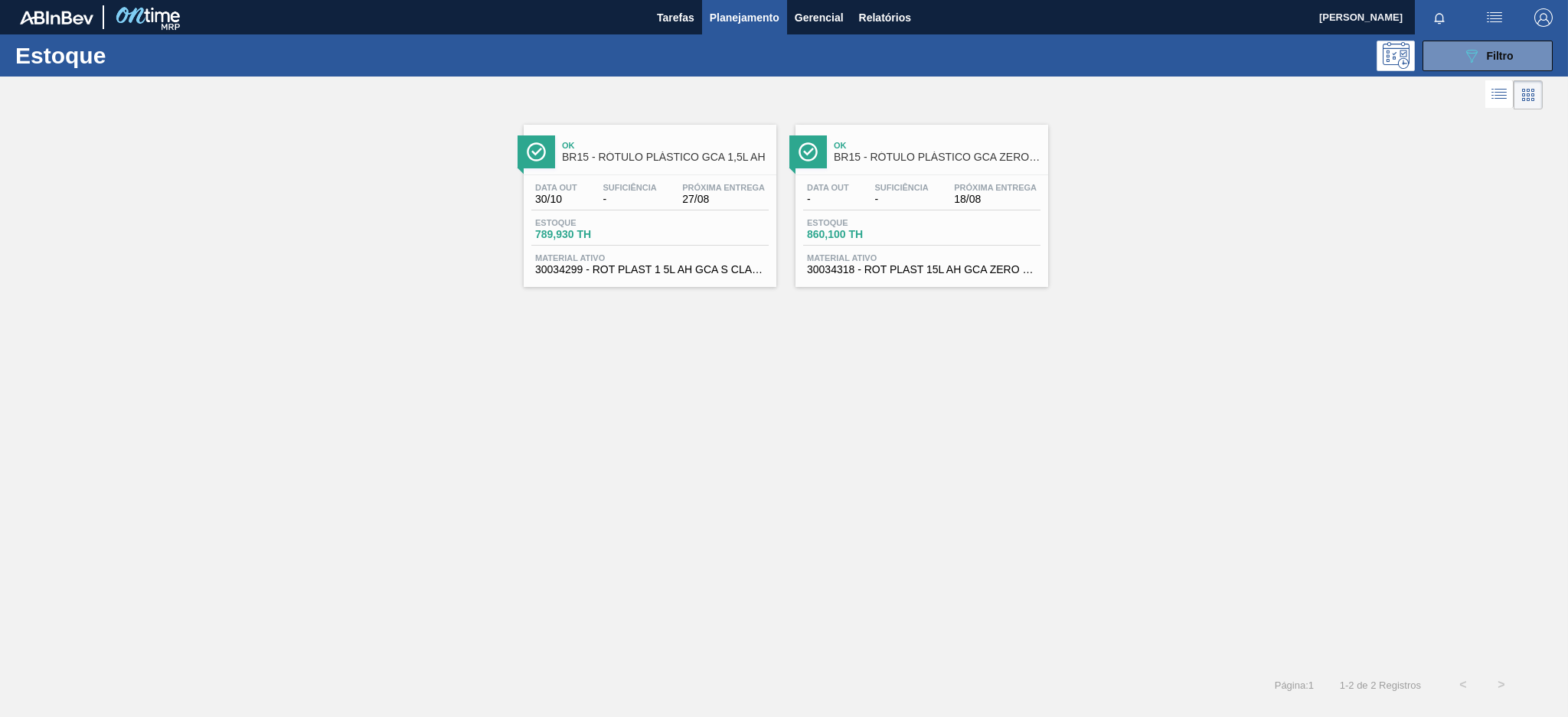
click at [659, 196] on div "Suficiência -" at bounding box center [630, 194] width 62 height 22
click at [980, 195] on span "18/08" at bounding box center [995, 199] width 83 height 11
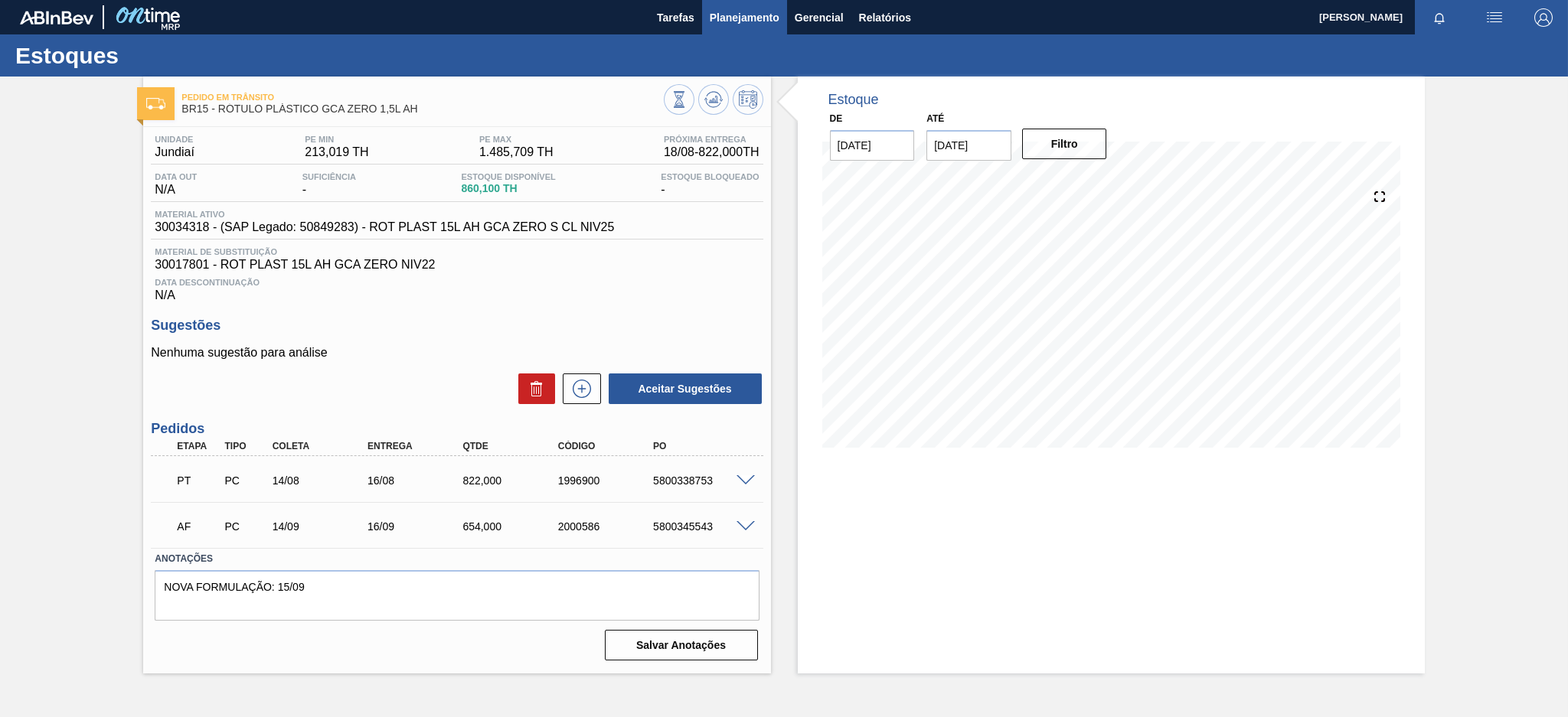
click at [727, 23] on span "Planejamento" at bounding box center [744, 18] width 70 height 18
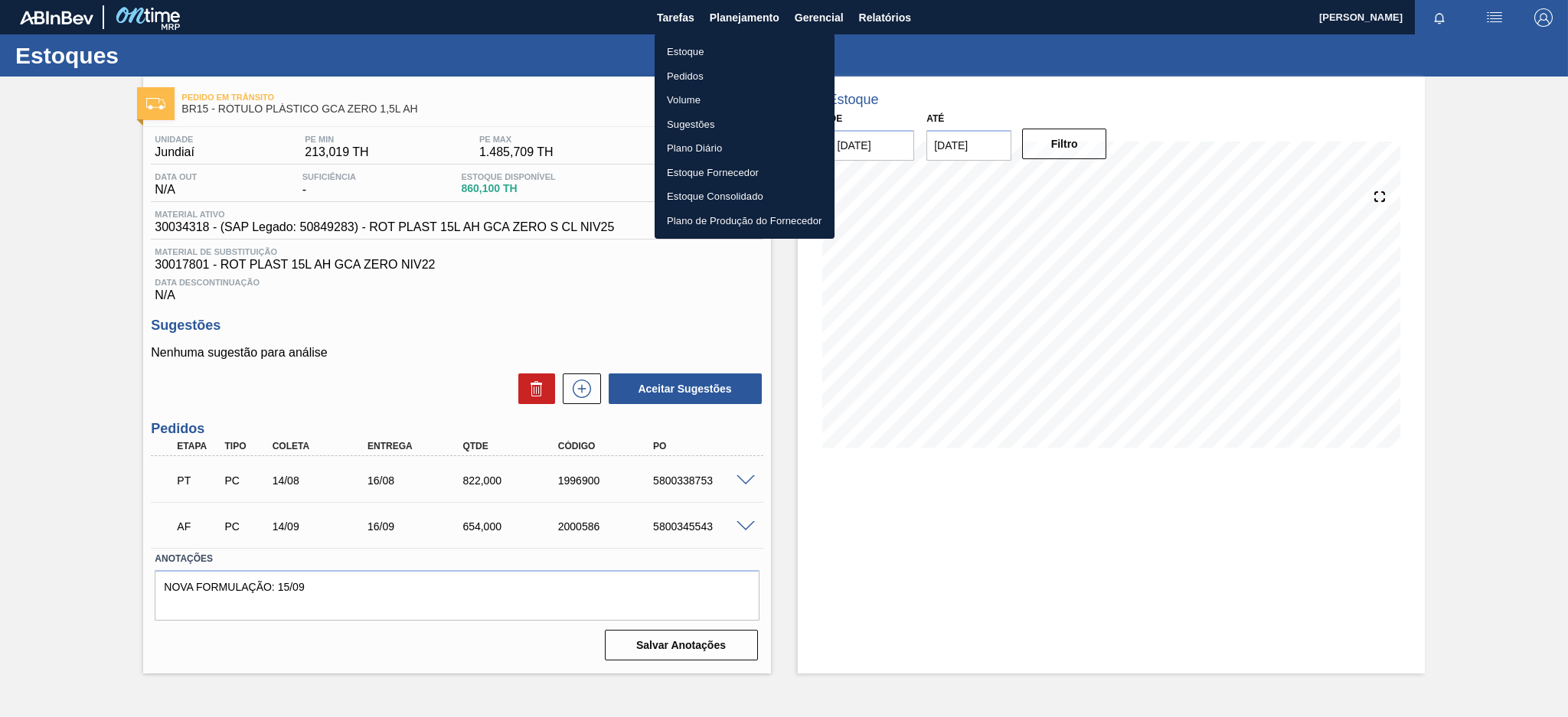
click at [700, 53] on li "Estoque" at bounding box center [744, 52] width 180 height 25
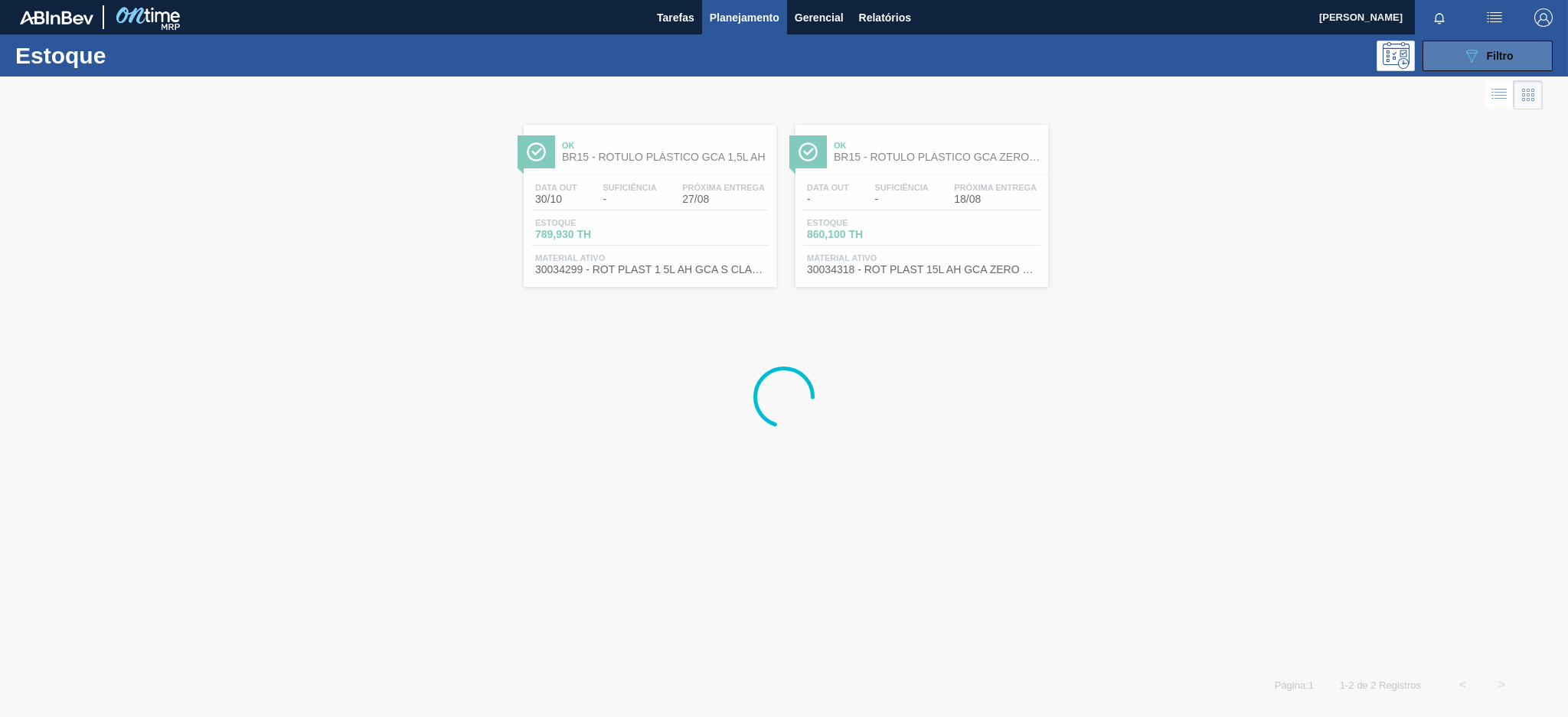
click at [1473, 59] on icon "089F7B8B-B2A5-4AFE-B5C0-19BA573D28AC" at bounding box center [1471, 55] width 18 height 18
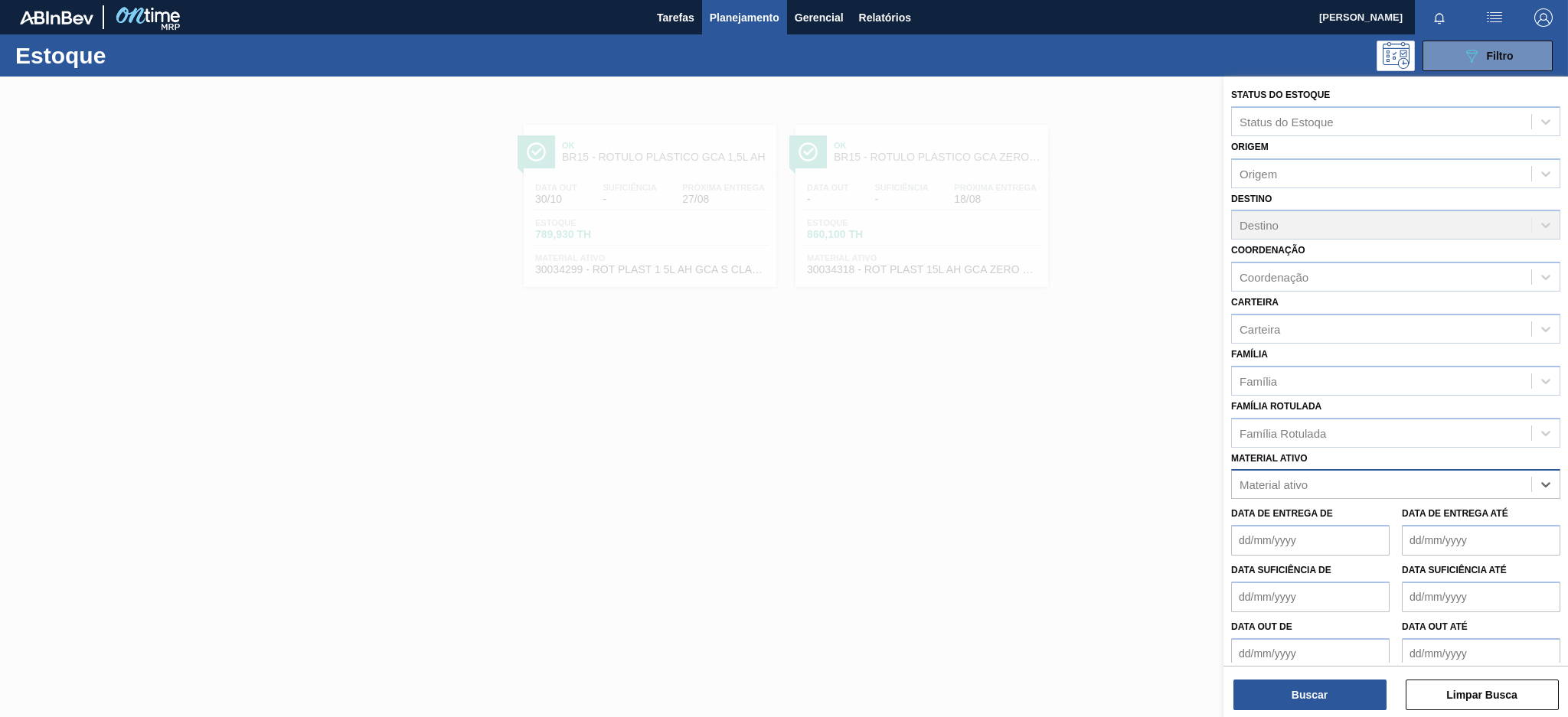
paste ativo "30004716"
type ativo "30004716"
click at [1356, 521] on div "30004716 - KIT H2OH CITRUS NF" at bounding box center [1396, 522] width 329 height 28
paste ativo "30002825"
type ativo "30002825"
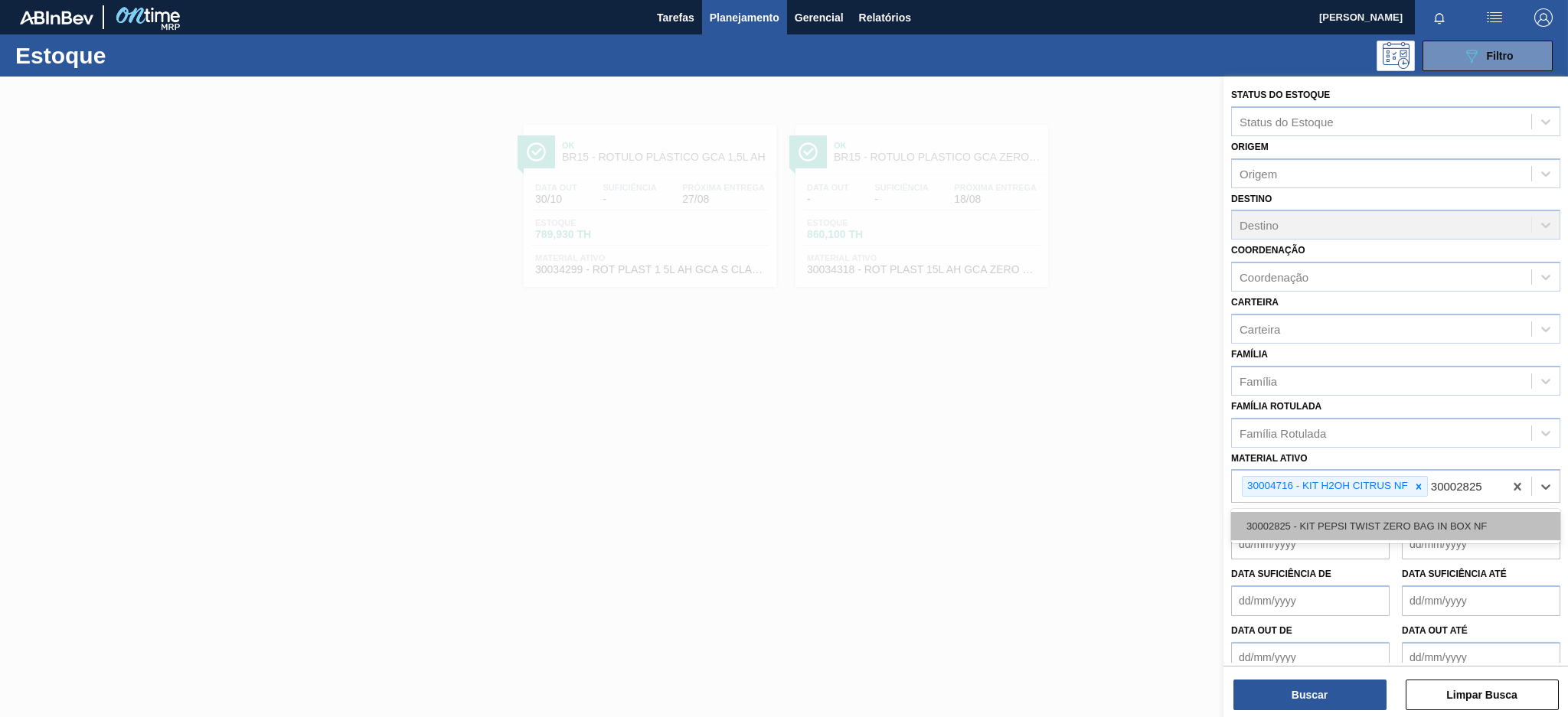
click at [1401, 522] on div "30002825 - KIT PEPSI TWIST ZERO BAG IN BOX NF" at bounding box center [1396, 527] width 329 height 28
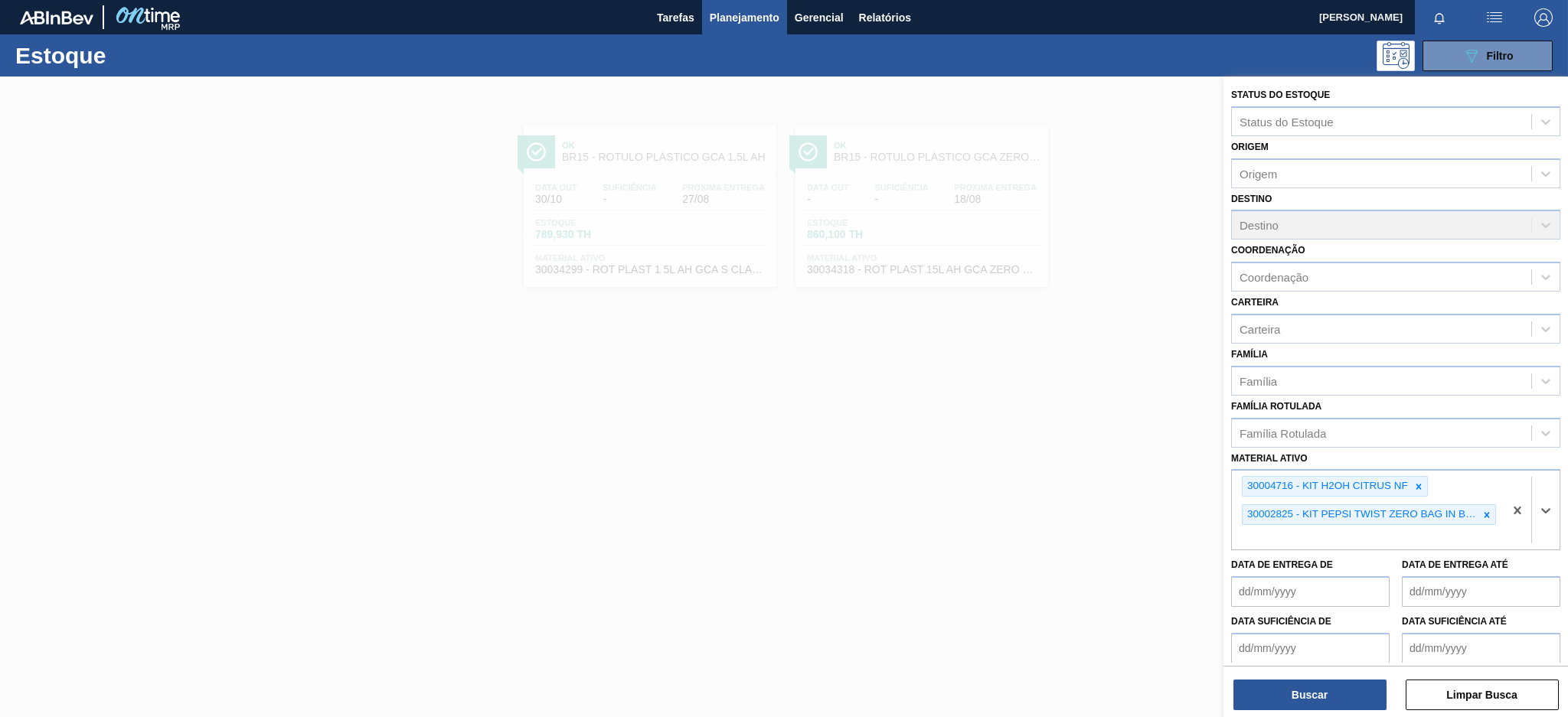
paste ativo "30029013"
type ativo "30029013"
click at [1343, 573] on div "30029013 - KIT PEPSI COLA 99KCAL BIB" at bounding box center [1396, 573] width 329 height 28
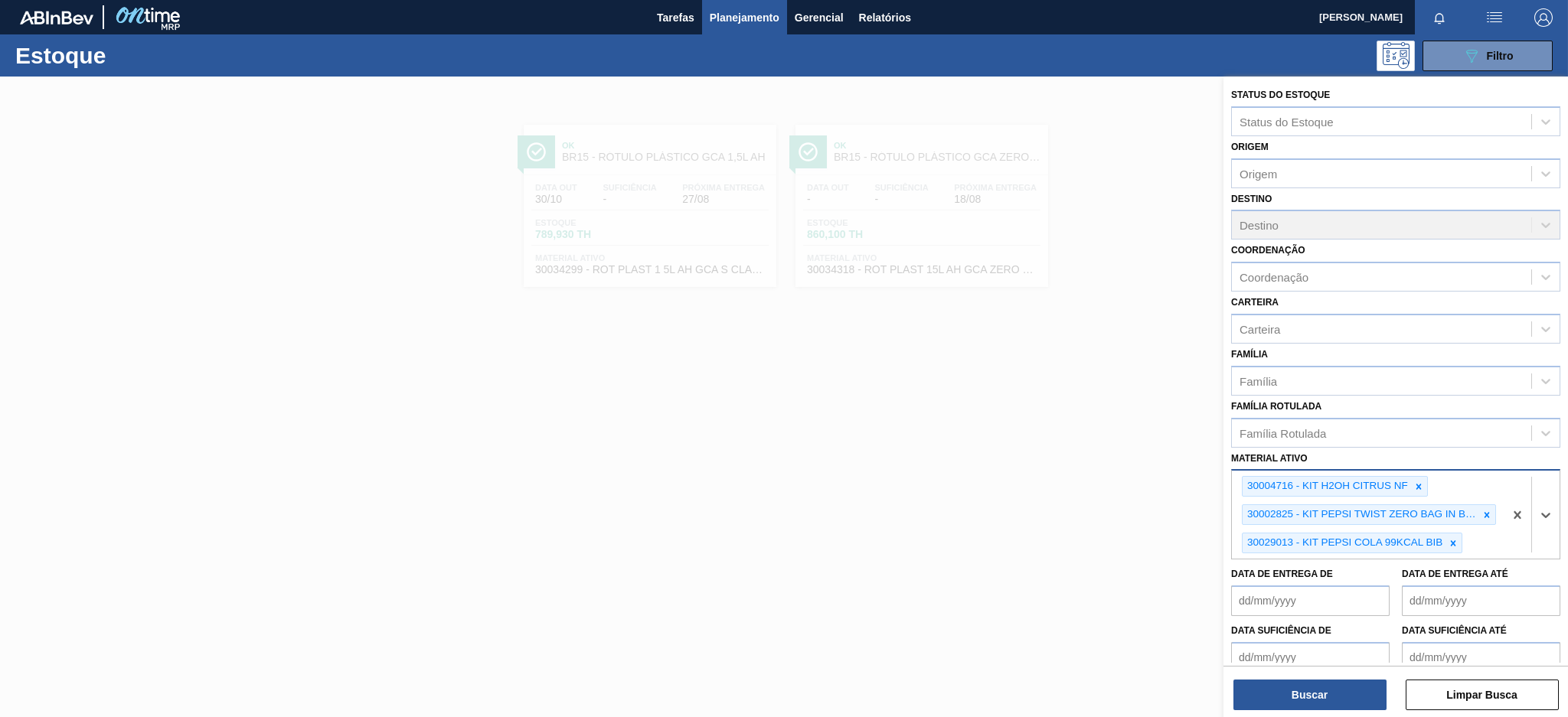
paste ativo "30002876"
type ativo "30002876"
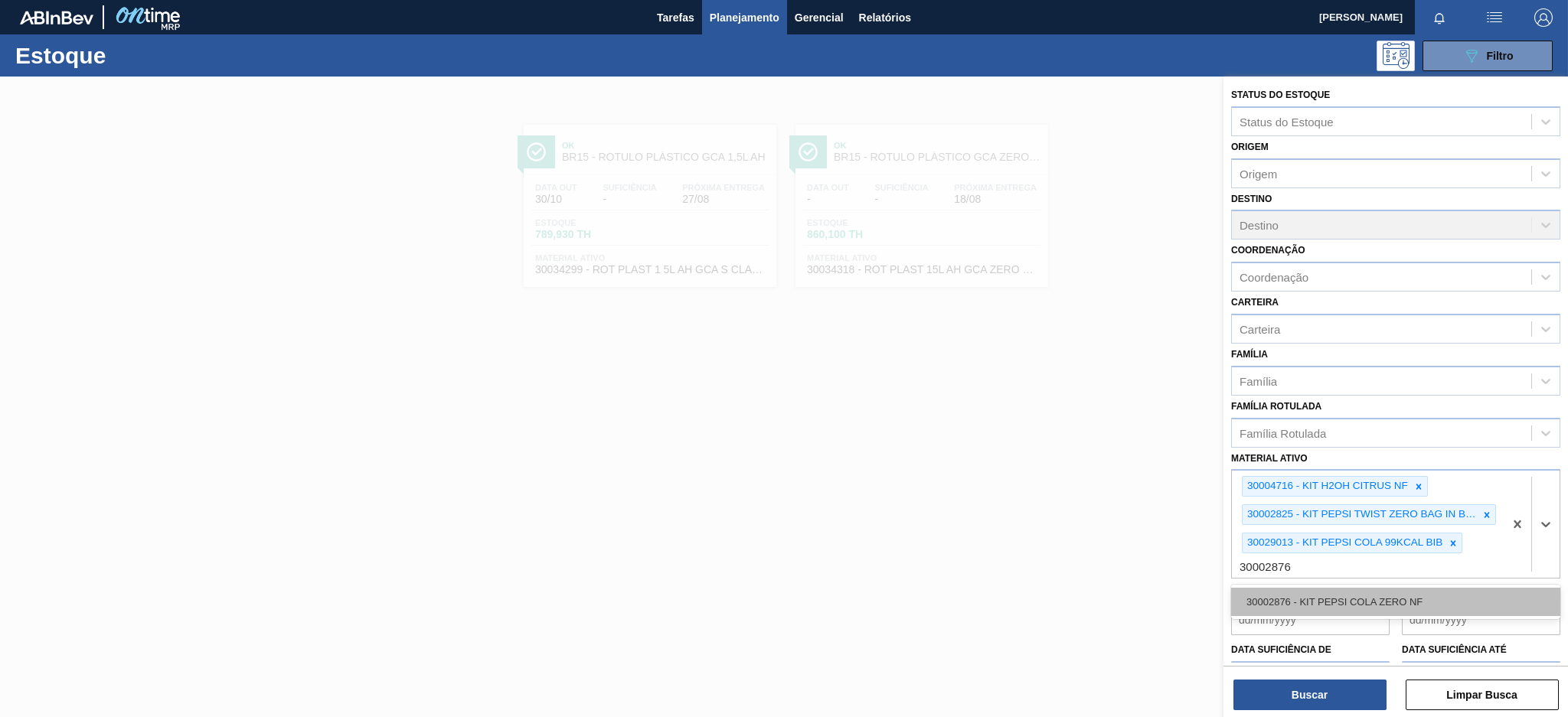
click at [1405, 588] on div "30002876 - KIT PEPSI COLA ZERO NF" at bounding box center [1396, 602] width 329 height 28
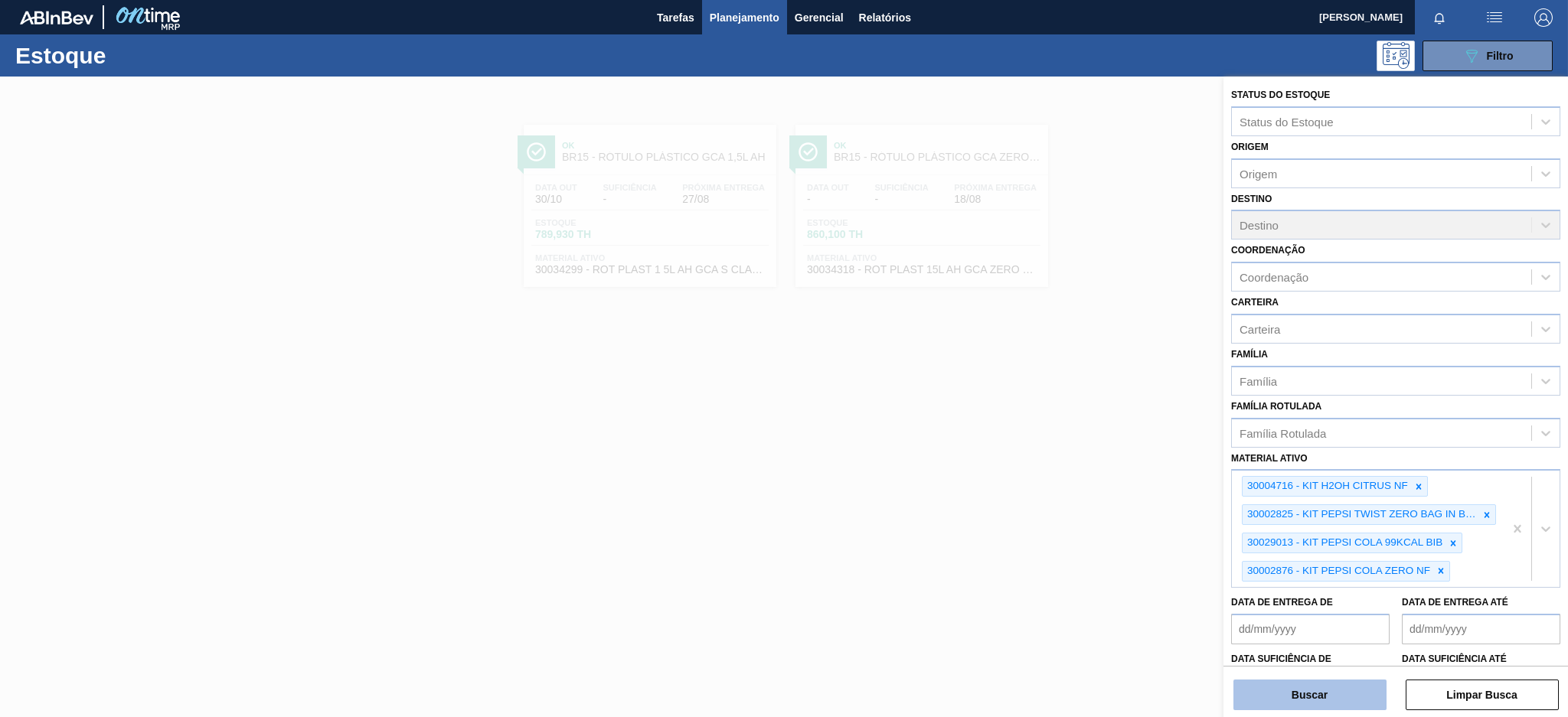
click at [1327, 692] on button "Buscar" at bounding box center [1310, 695] width 153 height 31
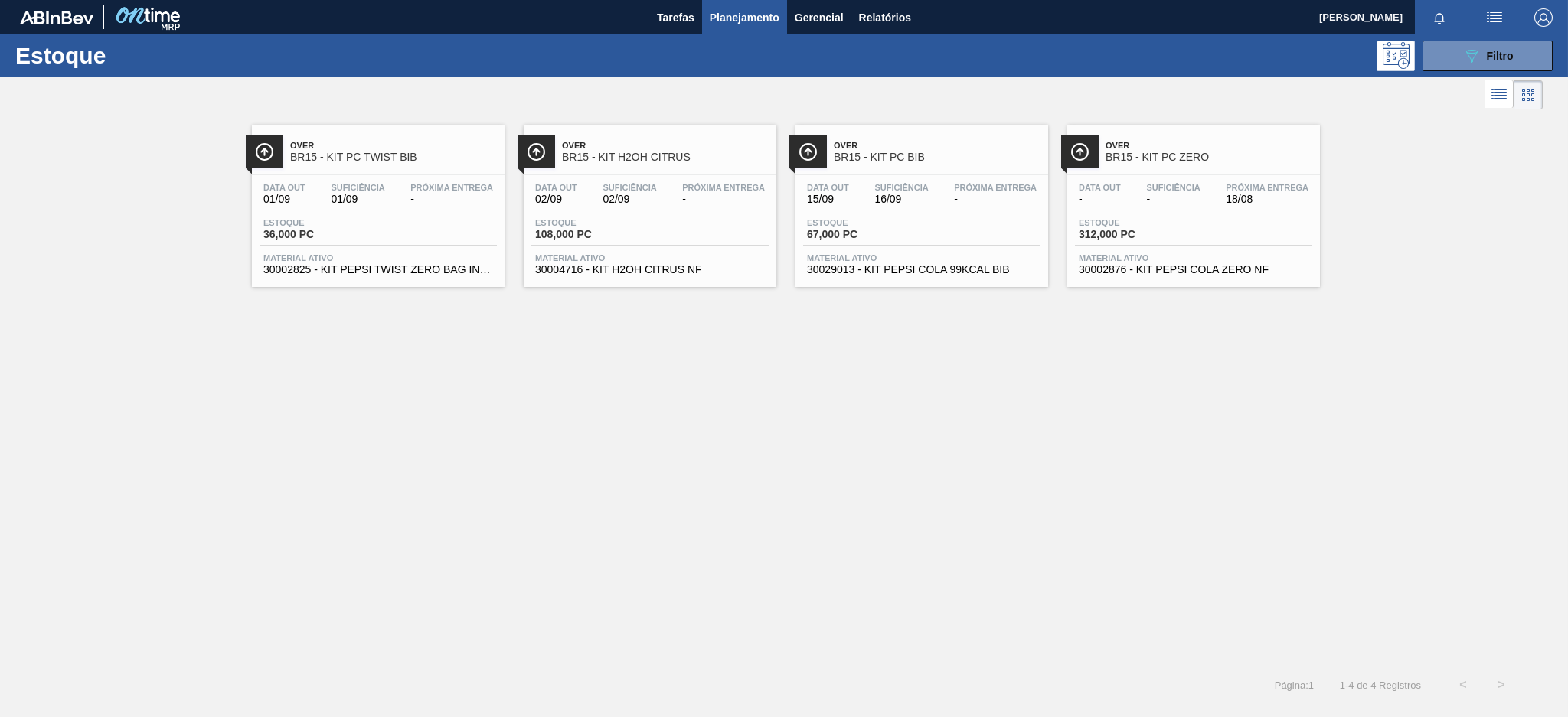
click at [394, 196] on div "Data out 01/09 Suficiência 01/09 Próxima Entrega -" at bounding box center [378, 196] width 237 height 27
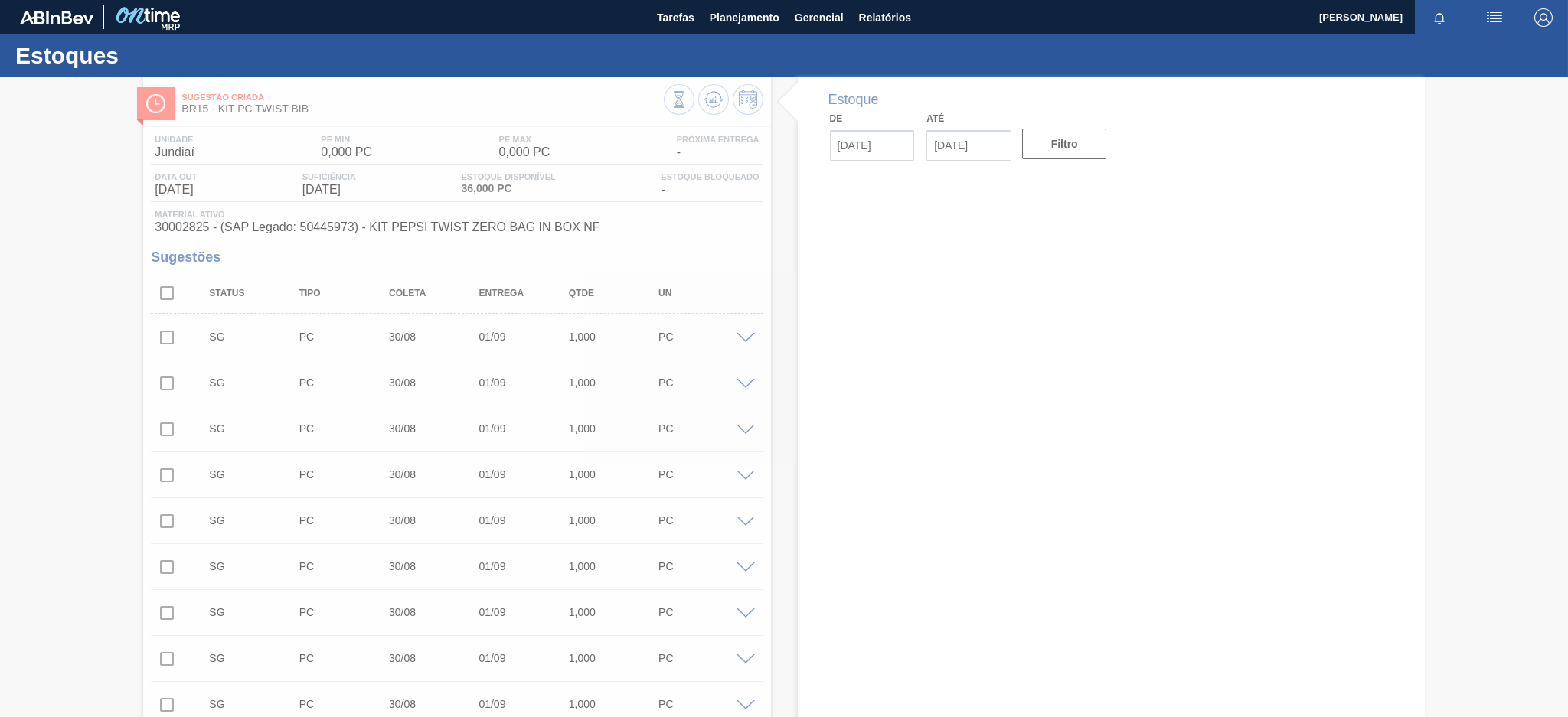
type input "[DATE]"
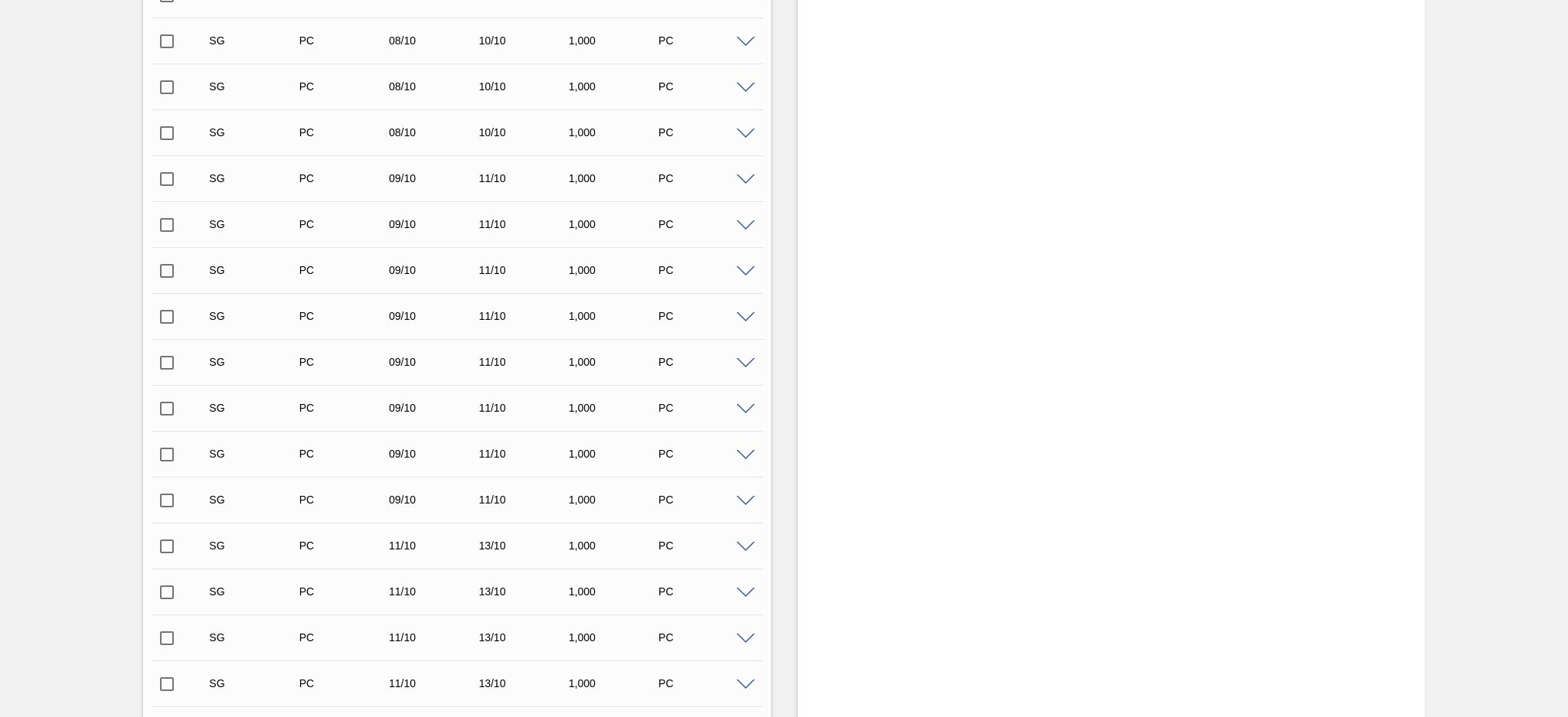
scroll to position [6162, 0]
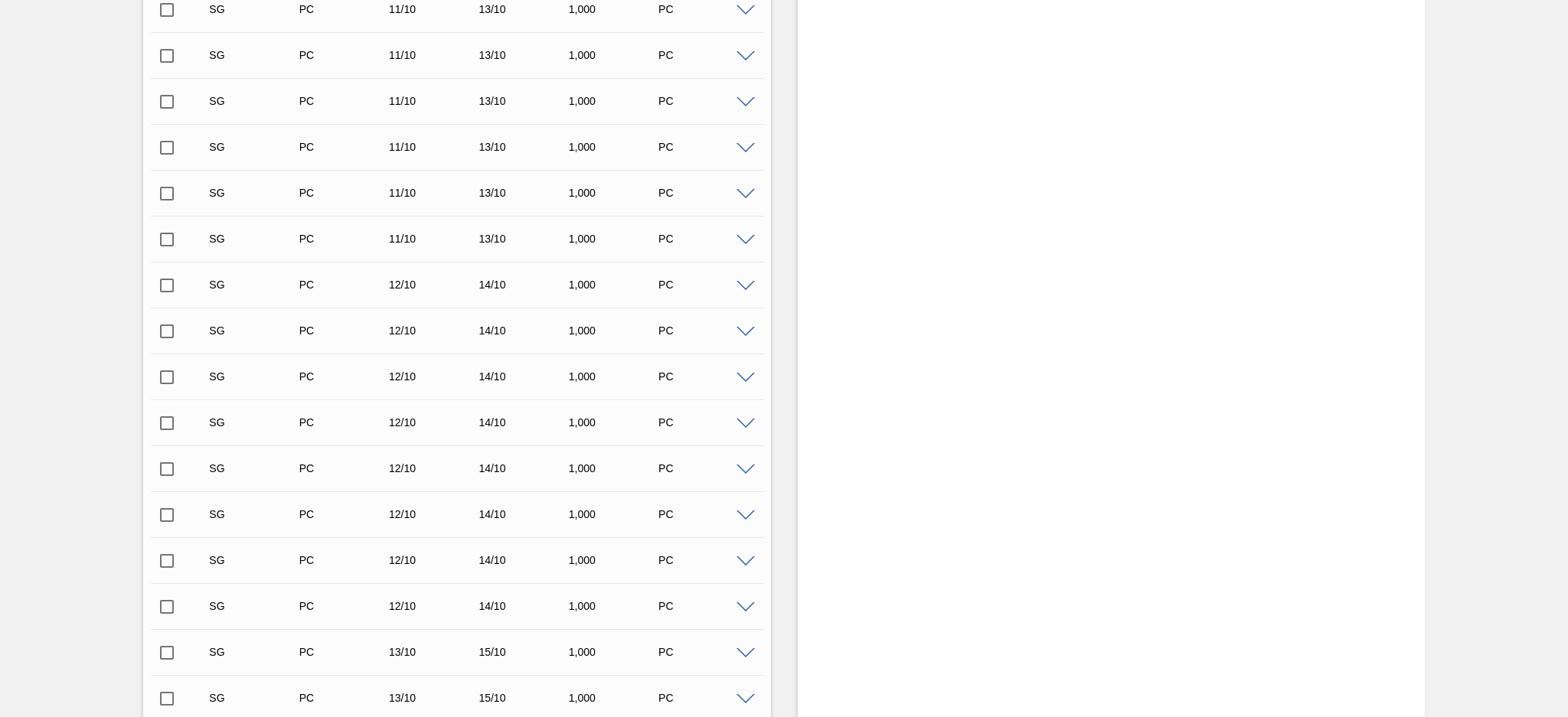
click at [1566, 676] on main "Tarefas Planejamento Gerencial Relatórios [PERSON_NAME] Marcar todas como lido …" at bounding box center [784, 358] width 1568 height 717
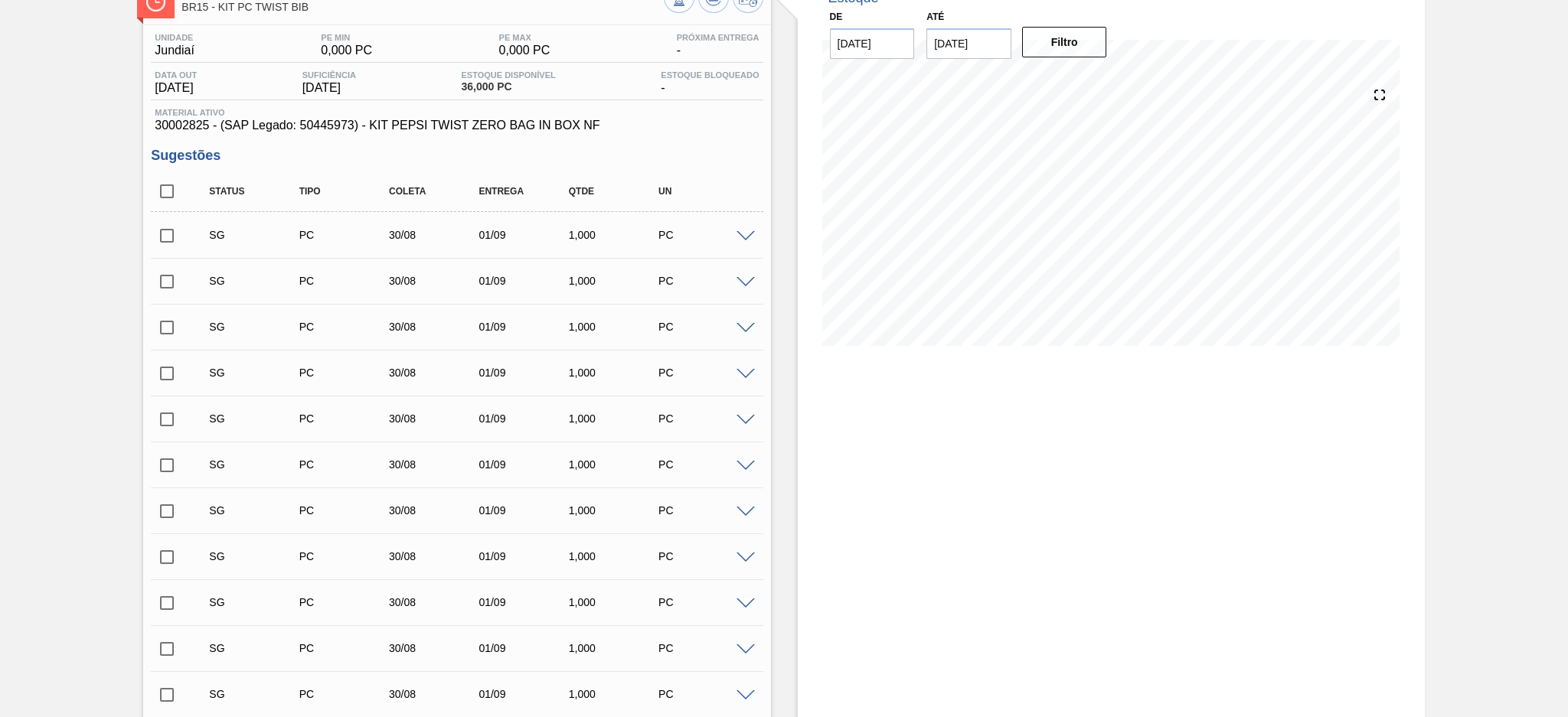
scroll to position [0, 0]
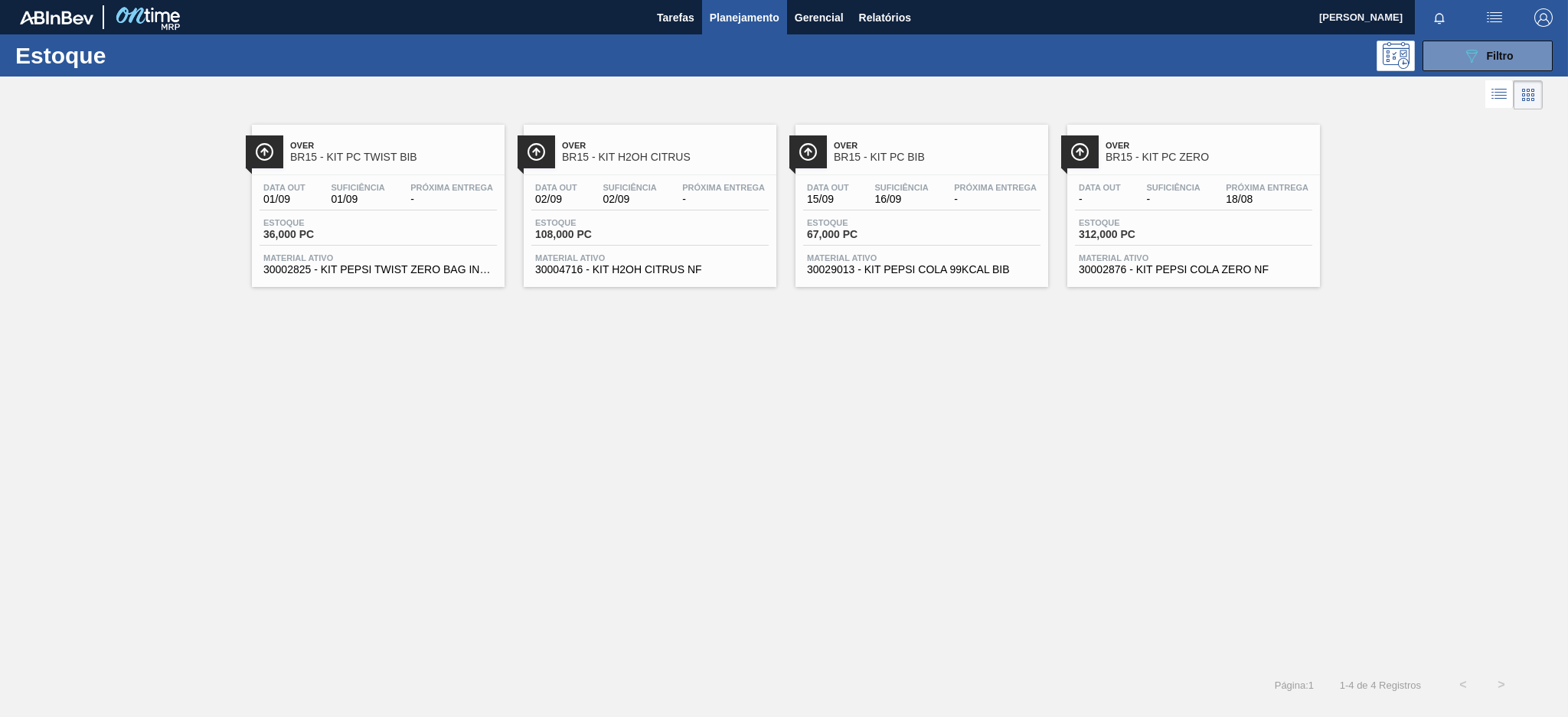
click at [707, 196] on span "-" at bounding box center [723, 199] width 83 height 11
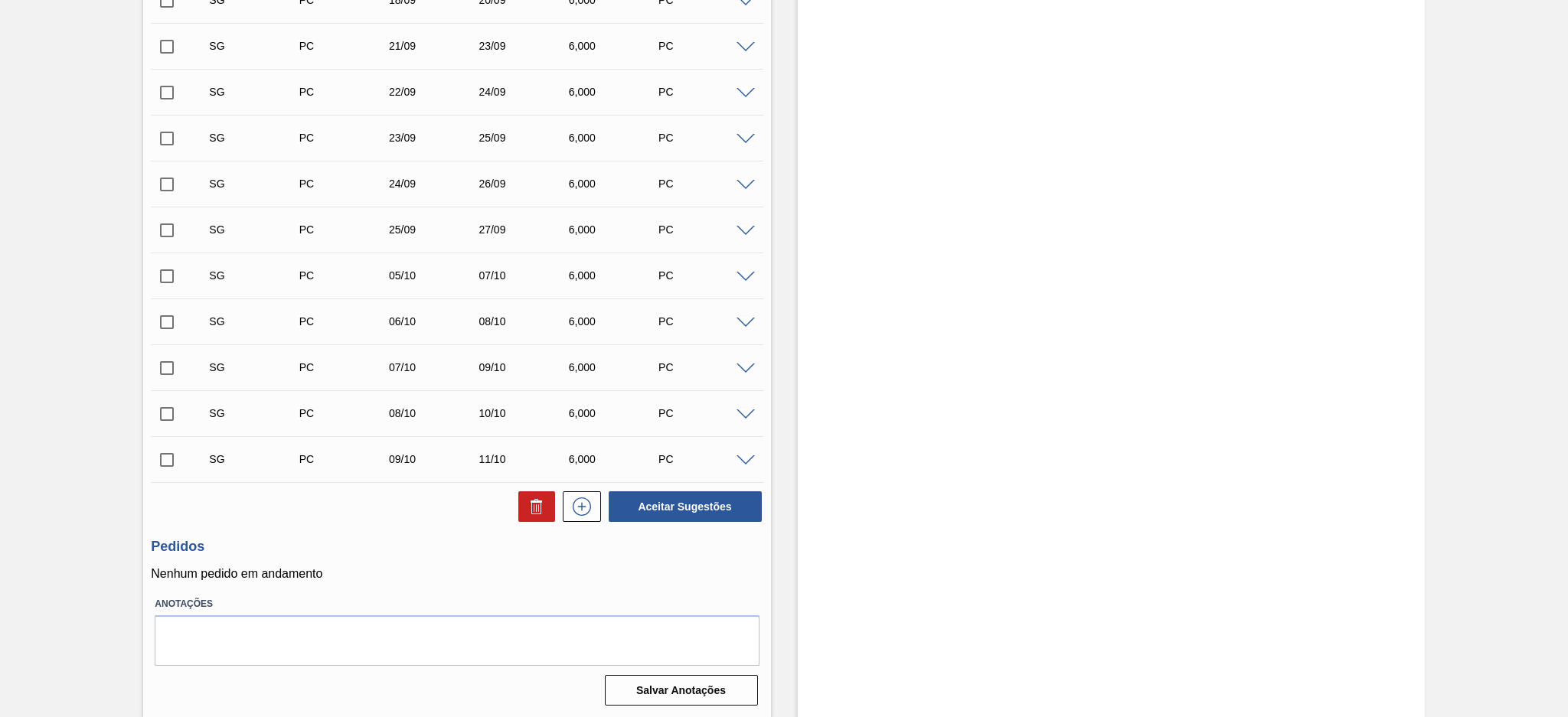
scroll to position [614, 0]
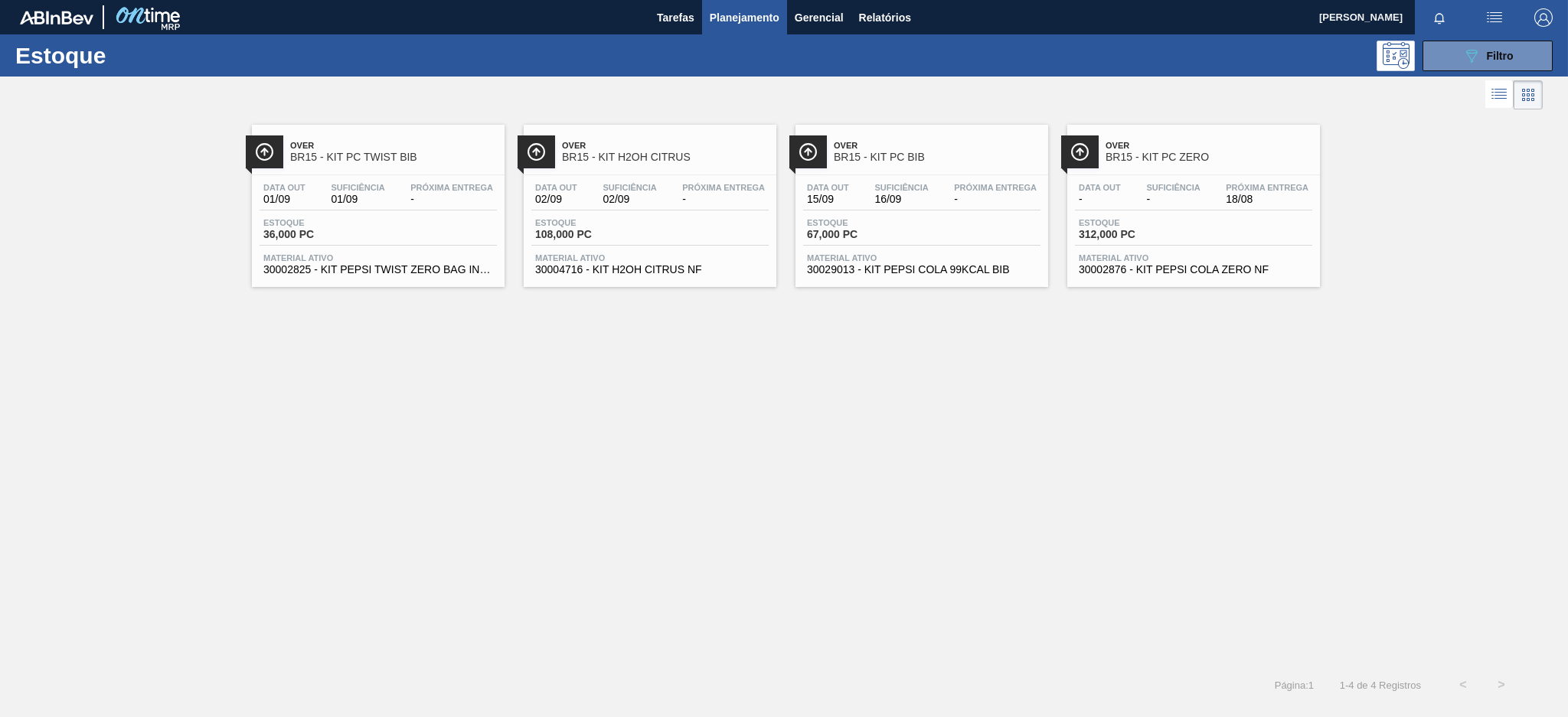
click at [960, 197] on span "-" at bounding box center [995, 199] width 83 height 11
click at [1143, 194] on div "Suficiência -" at bounding box center [1173, 194] width 62 height 22
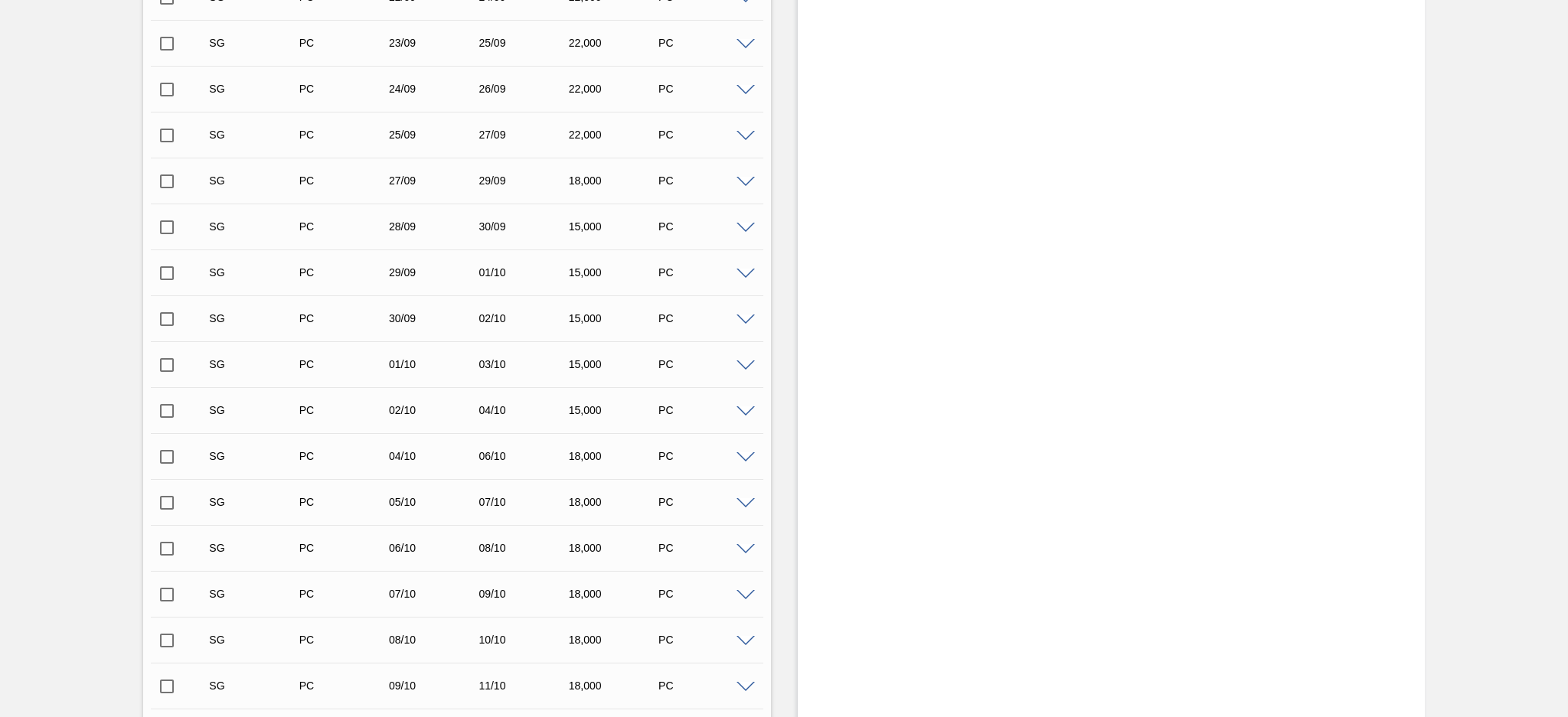
scroll to position [830, 0]
